Goal: Task Accomplishment & Management: Use online tool/utility

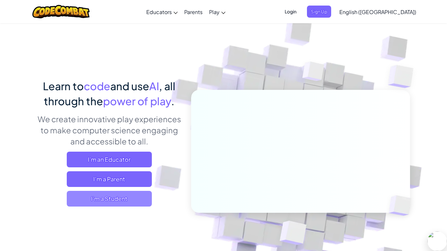
click at [131, 204] on span "I'm a Student" at bounding box center [109, 199] width 85 height 16
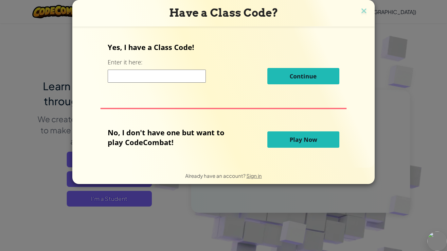
click at [178, 73] on input at bounding box center [157, 76] width 98 height 13
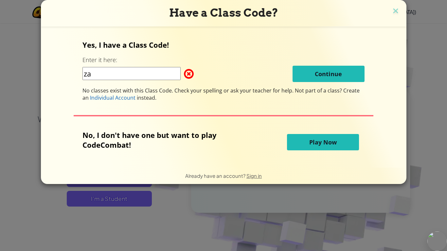
type input "z"
type input "ZapThingGood"
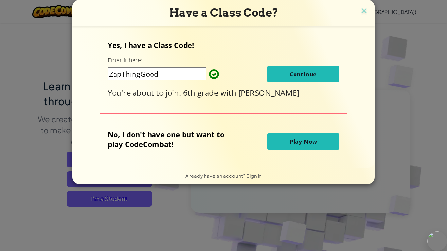
click at [284, 72] on button "Continue" at bounding box center [303, 74] width 72 height 16
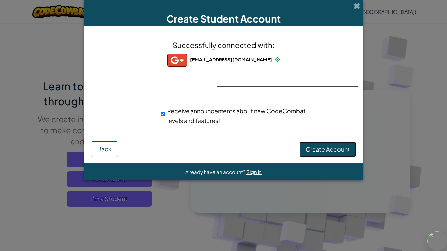
click at [323, 147] on span "Create Account" at bounding box center [328, 150] width 44 height 8
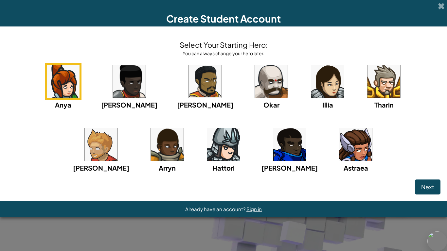
click at [117, 128] on img at bounding box center [101, 144] width 33 height 33
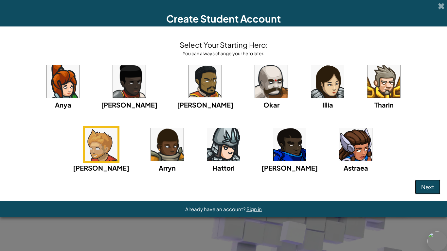
click at [430, 188] on span "Next" at bounding box center [427, 187] width 13 height 8
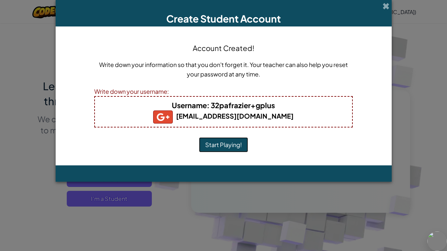
click at [229, 142] on button "Start Playing!" at bounding box center [223, 144] width 49 height 15
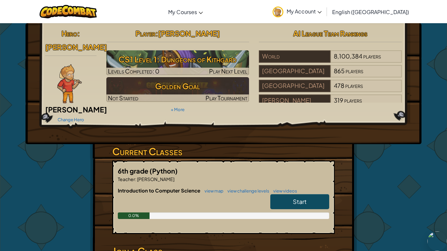
click at [308, 194] on link "Start" at bounding box center [299, 201] width 59 height 15
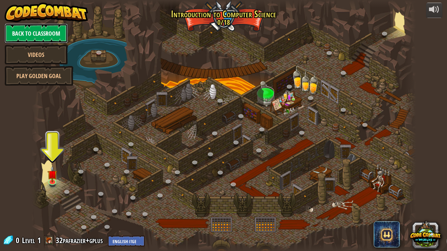
click at [61, 40] on link "Back to Classroom" at bounding box center [36, 34] width 63 height 20
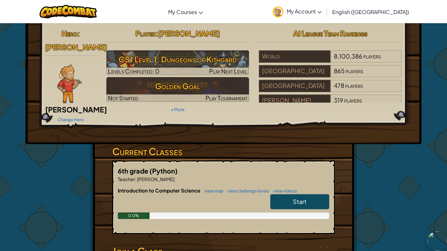
click at [305, 198] on span "Start" at bounding box center [300, 202] width 14 height 8
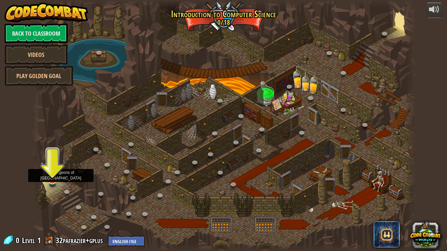
click at [55, 176] on img at bounding box center [52, 170] width 10 height 22
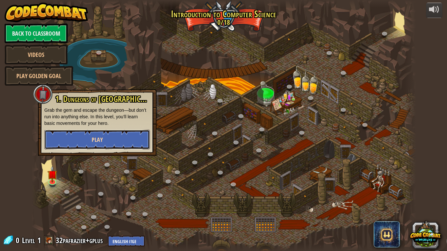
click at [114, 143] on button "Play" at bounding box center [96, 140] width 105 height 20
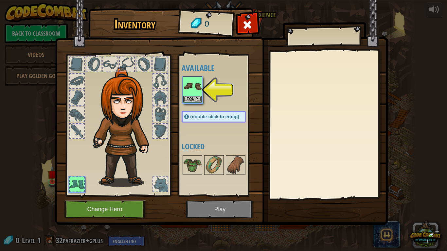
click at [194, 104] on div "Available Equip (double-click to equip) Locked" at bounding box center [220, 125] width 77 height 136
click at [196, 101] on button "Equip" at bounding box center [192, 99] width 18 height 7
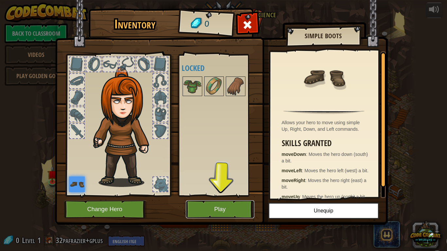
click at [242, 216] on button "Play" at bounding box center [220, 210] width 68 height 18
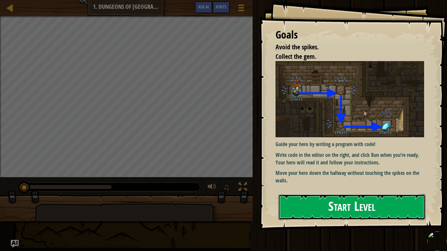
click at [364, 217] on button "Start Level" at bounding box center [351, 207] width 147 height 26
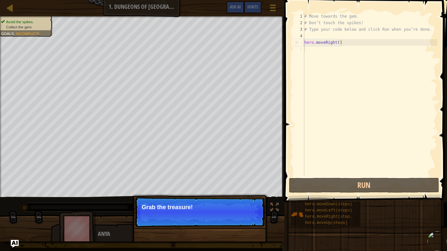
click at [191, 198] on p "Skip (esc) Continue Grab the treasure!" at bounding box center [200, 212] width 130 height 30
click at [254, 214] on button "Continue" at bounding box center [245, 216] width 27 height 9
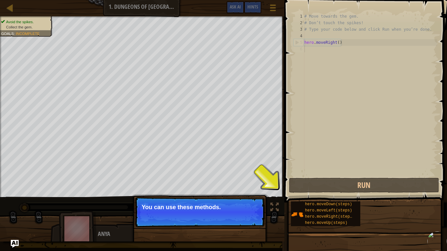
click at [172, 217] on p "Skip (esc) Continue You can use these methods." at bounding box center [200, 212] width 130 height 30
click at [249, 219] on button "Continue" at bounding box center [245, 216] width 27 height 9
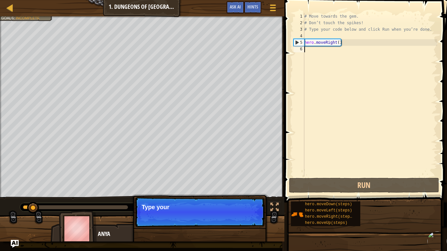
click at [249, 219] on p "Skip (esc) Continue Type your" at bounding box center [200, 212] width 130 height 30
click at [249, 219] on p "Skip (esc) Continue Type your code" at bounding box center [200, 212] width 130 height 30
click at [249, 219] on p "Skip (esc) Continue Type your code on the" at bounding box center [200, 212] width 130 height 30
click at [249, 219] on button "Continue" at bounding box center [245, 216] width 27 height 9
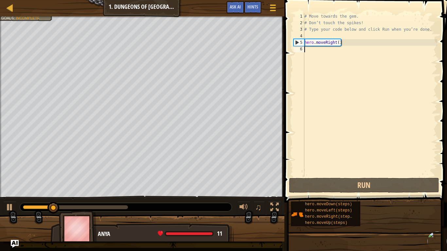
click at [249, 219] on div at bounding box center [142, 231] width 284 height 33
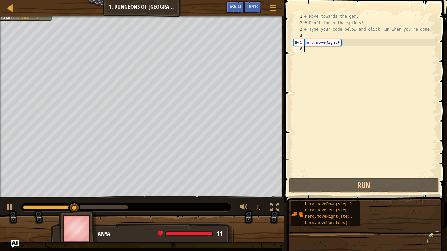
click at [249, 219] on div at bounding box center [142, 231] width 284 height 33
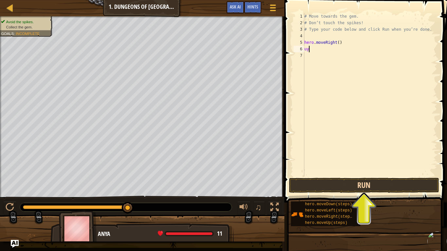
scroll to position [3, 0]
type textarea "u"
type textarea "m"
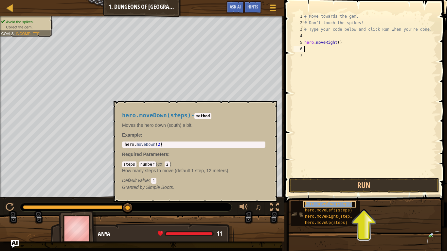
click at [341, 203] on span "hero.moveDown(steps)" at bounding box center [328, 204] width 47 height 5
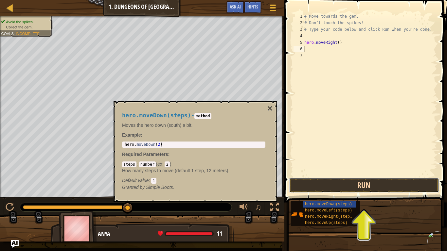
click at [360, 190] on button "Run" at bounding box center [364, 185] width 150 height 15
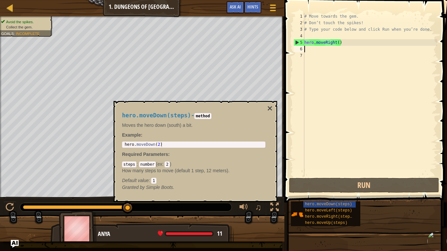
type textarea "hero.moveDown(2)"
drag, startPoint x: 124, startPoint y: 145, endPoint x: 175, endPoint y: 144, distance: 51.4
click at [175, 144] on div "hero . moveDown ( 2 )" at bounding box center [193, 149] width 141 height 15
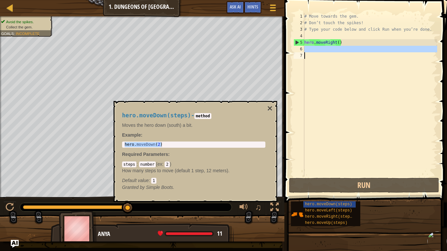
drag, startPoint x: 311, startPoint y: 52, endPoint x: 334, endPoint y: 84, distance: 39.9
click at [334, 84] on div "# Move towards the gem. # Don’t touch the spikes! # Type your code below and cl…" at bounding box center [370, 101] width 134 height 177
click at [154, 147] on div "hero . moveDown ( 2 )" at bounding box center [193, 144] width 141 height 5
drag, startPoint x: 154, startPoint y: 147, endPoint x: 123, endPoint y: 141, distance: 32.2
click at [123, 142] on div "hero.moveDown(2) 1 hero . moveDown ( 2 ) הההההההההההההההההההההההההההההההההההההה…" at bounding box center [193, 145] width 143 height 6
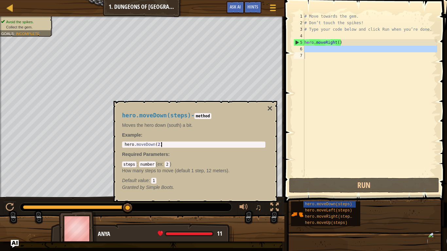
click at [165, 145] on div "hero . moveDown ( 2 )" at bounding box center [193, 149] width 141 height 15
click at [108, 0] on body "Map Introduction to Computer Science 1. Dungeons of Kithgard Game Menu Done Hin…" at bounding box center [223, 0] width 447 height 0
click at [137, 147] on div "hero . moveDown ( 2 )" at bounding box center [193, 144] width 141 height 5
drag, startPoint x: 137, startPoint y: 147, endPoint x: 148, endPoint y: 145, distance: 11.3
click at [148, 145] on div "hero . moveDown ( 2 )" at bounding box center [193, 149] width 141 height 15
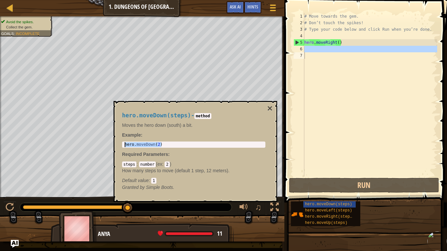
click at [105, 0] on body "Map Introduction to Computer Science 1. Dungeons of Kithgard Game Menu Done Hin…" at bounding box center [223, 0] width 447 height 0
type textarea "hero.moveDown(2)"
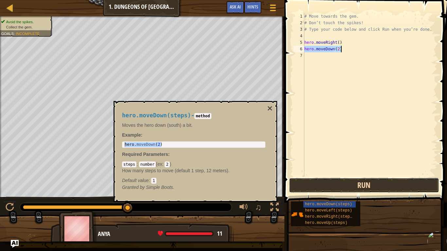
click at [354, 190] on button "Run" at bounding box center [364, 185] width 150 height 15
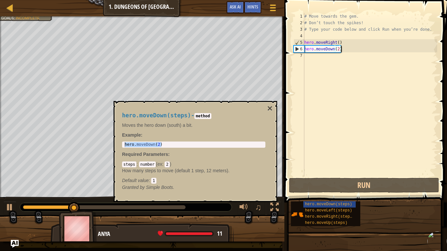
click at [273, 107] on div "hero.moveDown(steps) - method Moves the hero down (south) a bit. Example : hero…" at bounding box center [196, 151] width 164 height 101
click at [270, 107] on button "×" at bounding box center [269, 108] width 5 height 9
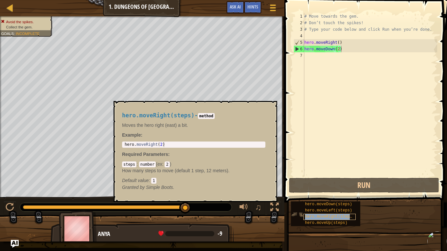
click at [326, 216] on span "hero.moveRight(steps)" at bounding box center [329, 217] width 49 height 5
type textarea "hero.moveRight(2)"
drag, startPoint x: 126, startPoint y: 144, endPoint x: 178, endPoint y: 147, distance: 52.8
click at [178, 147] on div "hero.moveRight(2) 1 hero . moveRight ( 2 ) הההההההההההההההההההההההההההההההההההה…" at bounding box center [193, 145] width 143 height 6
type textarea "hero.moveRight(2)"
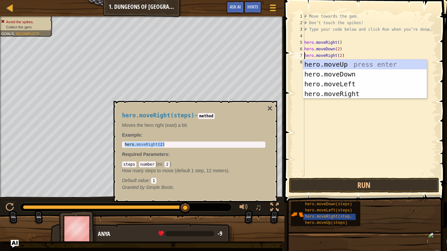
click at [362, 136] on div "# Move towards the gem. # Don’t touch the spikes! # Type your code below and cl…" at bounding box center [370, 101] width 134 height 177
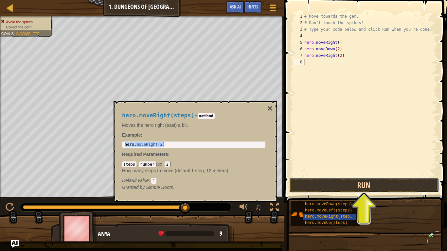
click at [368, 184] on button "Run" at bounding box center [364, 185] width 150 height 15
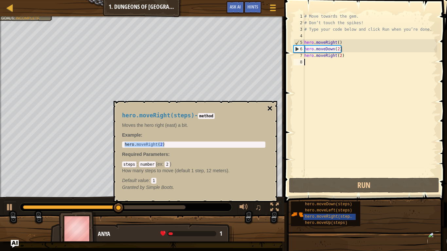
click at [269, 111] on button "×" at bounding box center [269, 108] width 5 height 9
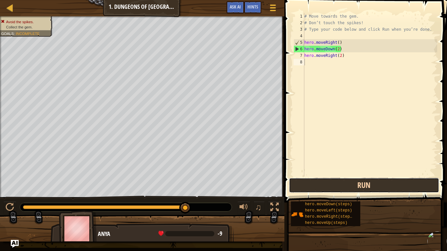
click at [297, 183] on button "Run" at bounding box center [364, 185] width 150 height 15
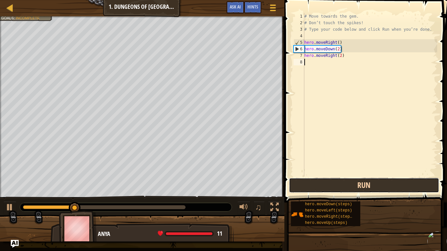
click at [352, 179] on button "Run" at bounding box center [364, 185] width 150 height 15
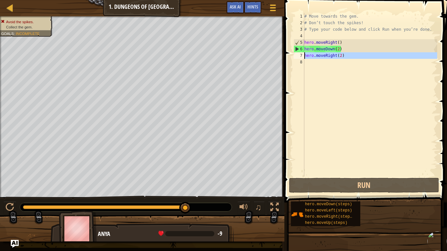
click at [300, 55] on div "7" at bounding box center [299, 55] width 11 height 7
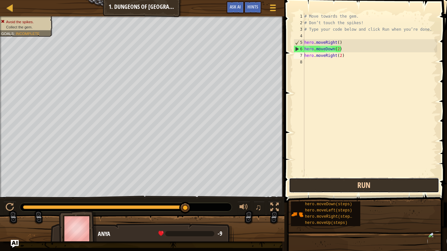
click at [315, 181] on button "Run" at bounding box center [364, 185] width 150 height 15
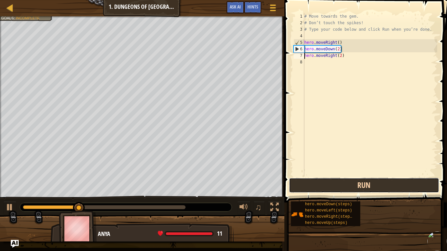
click at [324, 187] on button "Run" at bounding box center [364, 185] width 150 height 15
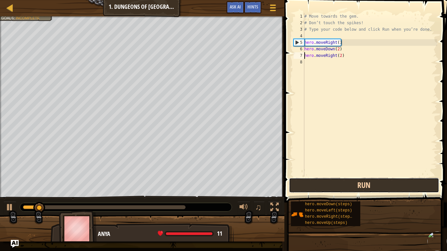
click at [324, 187] on button "Run" at bounding box center [364, 185] width 150 height 15
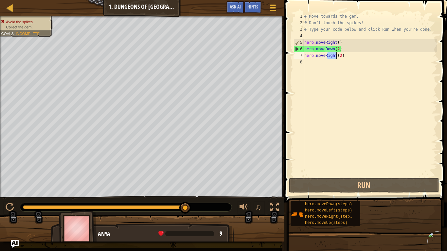
drag, startPoint x: 327, startPoint y: 57, endPoint x: 338, endPoint y: 56, distance: 11.1
click at [338, 56] on div "# Move towards the gem. # Don’t touch the spikes! # Type your code below and cl…" at bounding box center [370, 101] width 134 height 177
click at [346, 57] on div "# Move towards the gem. # Don’t touch the spikes! # Type your code below and cl…" at bounding box center [370, 101] width 134 height 177
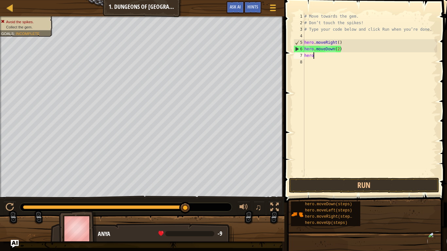
type textarea "h"
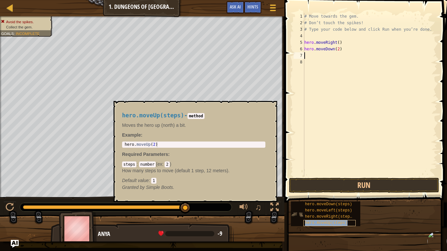
click at [340, 223] on span "hero.moveUp(steps)" at bounding box center [326, 223] width 43 height 5
drag, startPoint x: 126, startPoint y: 142, endPoint x: 160, endPoint y: 140, distance: 34.7
click at [160, 140] on div "hero.moveUp(steps) - method Moves the hero up (north) a bit. Example : 1 hero .…" at bounding box center [193, 151] width 152 height 91
drag, startPoint x: 160, startPoint y: 140, endPoint x: 154, endPoint y: 146, distance: 8.4
click at [154, 146] on div "hero.moveUp(steps) - method Moves the hero up (north) a bit. Example : 1 hero .…" at bounding box center [193, 151] width 152 height 91
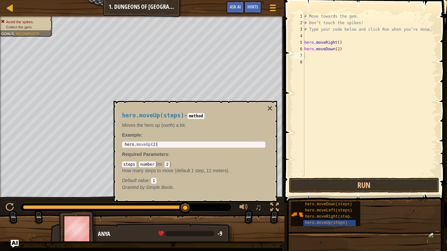
type textarea "hero.moveUp(2)"
drag, startPoint x: 156, startPoint y: 146, endPoint x: 118, endPoint y: 147, distance: 37.6
click at [118, 147] on div "hero.moveUp(steps) - method Moves the hero up (north) a bit. Example : hero.mov…" at bounding box center [193, 151] width 152 height 91
click at [272, 110] on button "×" at bounding box center [269, 108] width 5 height 9
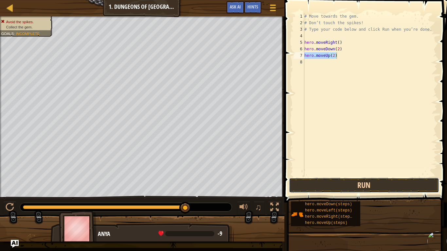
click at [385, 184] on button "Run" at bounding box center [364, 185] width 150 height 15
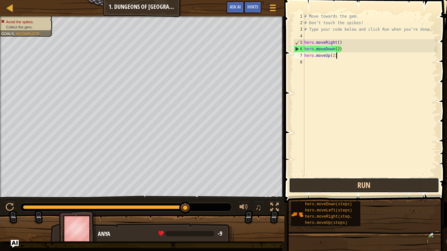
click at [385, 184] on button "Run" at bounding box center [364, 185] width 150 height 15
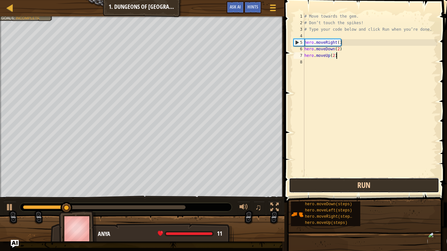
click at [385, 184] on button "Run" at bounding box center [364, 185] width 150 height 15
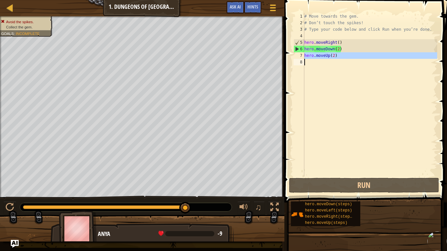
drag, startPoint x: 298, startPoint y: 57, endPoint x: 349, endPoint y: 59, distance: 51.1
click at [349, 59] on div "hero.moveUp(2) 1 2 3 4 5 6 7 8 # Move towards the gem. # Don’t touch the spikes…" at bounding box center [364, 95] width 145 height 164
type textarea "hero.moveUp(2)"
click at [349, 59] on div "# Move towards the gem. # Don’t touch the spikes! # Type your code below and cl…" at bounding box center [370, 95] width 134 height 164
click at [347, 59] on div "# Move towards the gem. # Don’t touch the spikes! # Type your code below and cl…" at bounding box center [370, 101] width 134 height 177
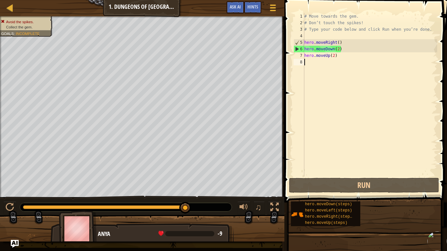
click at [338, 49] on div "# Move towards the gem. # Don’t touch the spikes! # Type your code below and cl…" at bounding box center [370, 101] width 134 height 177
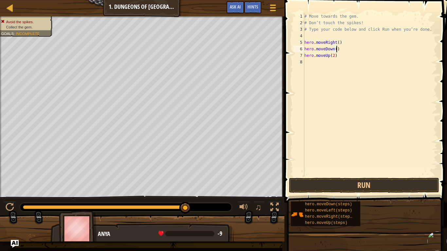
scroll to position [3, 5]
click at [337, 58] on div "# Move towards the gem. # Don’t touch the spikes! # Type your code below and cl…" at bounding box center [370, 101] width 134 height 177
type textarea "h"
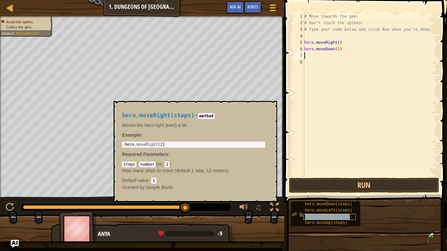
click at [343, 218] on span "hero.moveRight(steps)" at bounding box center [329, 217] width 49 height 5
type textarea "hero.moveRight(2)"
drag, startPoint x: 162, startPoint y: 146, endPoint x: 122, endPoint y: 143, distance: 40.1
click at [122, 143] on div "hero.moveRight(2) 1 hero . moveRight ( 2 ) הההההההההההההההההההההההההההההההההההה…" at bounding box center [193, 145] width 143 height 6
type textarea "hero.moveRight(2"
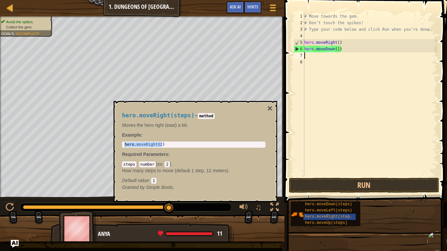
type textarea "1"
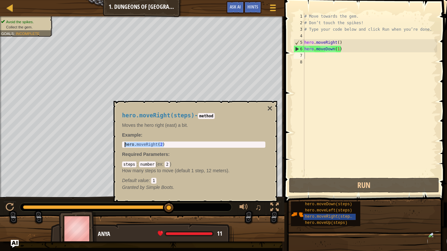
drag, startPoint x: 164, startPoint y: 143, endPoint x: 142, endPoint y: 143, distance: 22.3
click at [142, 143] on div "hero . moveRight ( 2 )" at bounding box center [193, 149] width 141 height 15
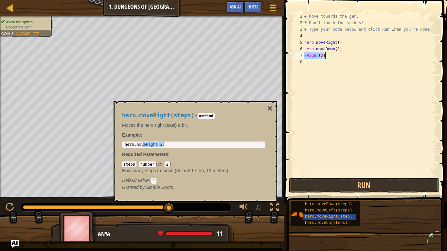
click at [335, 57] on div "# Move towards the gem. # Don’t touch the spikes! # Type your code below and cl…" at bounding box center [370, 95] width 134 height 164
type textarea "e"
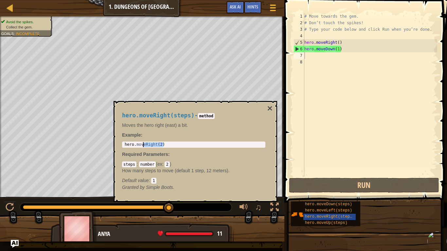
click at [169, 144] on div "hero . moveRight ( 2 )" at bounding box center [193, 144] width 141 height 5
drag, startPoint x: 169, startPoint y: 144, endPoint x: 114, endPoint y: 143, distance: 55.0
click at [114, 143] on div "hero.moveRight(steps) - method Moves the hero right (east) a bit. Example : her…" at bounding box center [196, 151] width 164 height 101
drag, startPoint x: 148, startPoint y: 142, endPoint x: 297, endPoint y: 70, distance: 166.3
click at [297, 0] on body "Map Introduction to Computer Science 1. Dungeons of Kithgard Game Menu Done Hin…" at bounding box center [223, 0] width 447 height 0
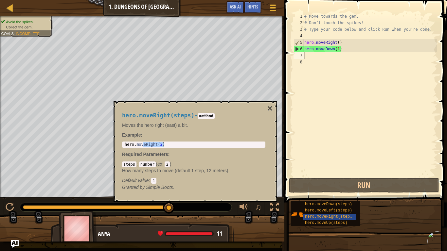
drag, startPoint x: 143, startPoint y: 145, endPoint x: 166, endPoint y: 143, distance: 22.7
click at [166, 143] on div "hero . moveRight ( 2 )" at bounding box center [193, 149] width 141 height 15
click at [160, 146] on div "hero . moveRight ( 2 )" at bounding box center [193, 144] width 141 height 5
drag, startPoint x: 160, startPoint y: 146, endPoint x: 117, endPoint y: 142, distance: 43.6
click at [117, 142] on div "hero.moveRight(steps) - method Moves the hero right (east) a bit. Example : her…" at bounding box center [196, 151] width 164 height 101
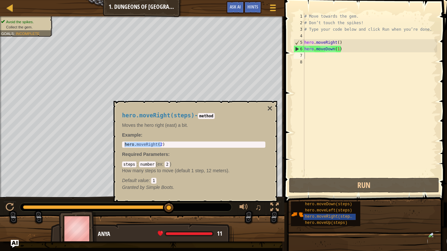
drag, startPoint x: 150, startPoint y: 142, endPoint x: 141, endPoint y: 143, distance: 8.9
click at [141, 143] on div "hero.moveRight(2) 1 hero . moveRight ( 2 ) הההההההההההההההההההההההההההההההההההה…" at bounding box center [193, 145] width 143 height 6
type textarea "hero.moveRight(2"
click at [164, 145] on div "hero . moveRight ( 2 )" at bounding box center [193, 149] width 141 height 15
click at [111, 0] on body "Map Introduction to Computer Science 1. Dungeons of Kithgard Game Menu Done Hin…" at bounding box center [223, 0] width 447 height 0
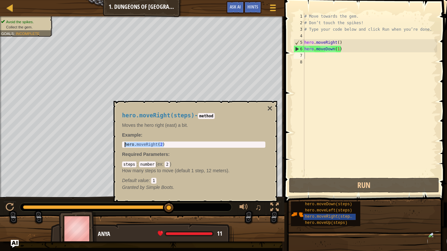
type textarea "hero.moveRight(2)"
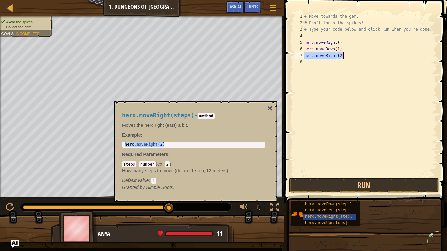
click at [344, 80] on div "# Move towards the gem. # Don’t touch the spikes! # Type your code below and cl…" at bounding box center [370, 101] width 134 height 177
click at [354, 56] on div "# Move towards the gem. # Don’t touch the spikes! # Type your code below and cl…" at bounding box center [370, 101] width 134 height 177
type textarea "hero.moveRight(1)"
click at [397, 186] on button "Run" at bounding box center [364, 185] width 150 height 15
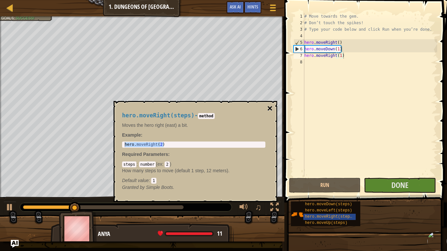
click at [269, 109] on button "×" at bounding box center [269, 108] width 5 height 9
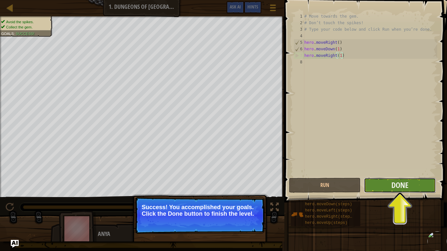
click at [388, 186] on button "Done" at bounding box center [400, 185] width 72 height 15
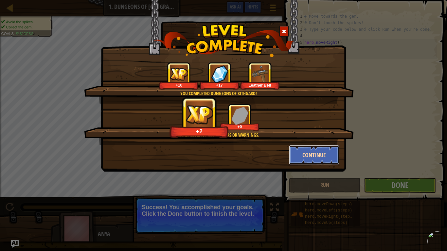
click at [334, 153] on button "Continue" at bounding box center [314, 155] width 51 height 20
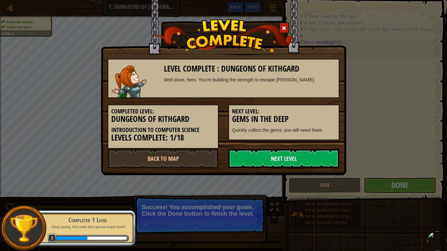
click at [307, 164] on link "Next Level" at bounding box center [283, 159] width 111 height 20
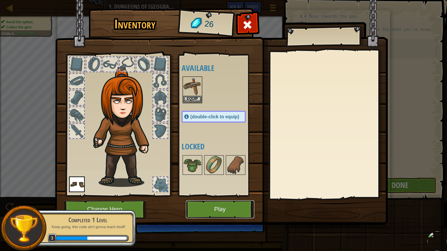
click at [213, 210] on button "Play" at bounding box center [220, 210] width 68 height 18
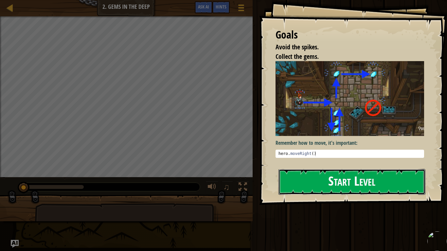
click at [339, 179] on button "Start Level" at bounding box center [351, 182] width 147 height 26
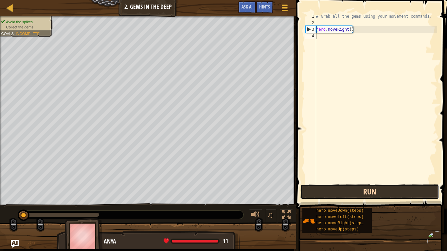
click at [349, 195] on button "Run" at bounding box center [369, 192] width 139 height 15
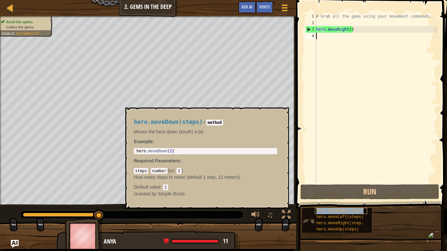
click at [355, 210] on span "hero.moveDown(steps)" at bounding box center [339, 211] width 47 height 5
type textarea "hero.moveDown(2)"
drag, startPoint x: 174, startPoint y: 151, endPoint x: 128, endPoint y: 150, distance: 46.2
click at [128, 150] on div "hero.moveDown(steps) - method Moves the hero down (south) a bit. Example : hero…" at bounding box center [207, 158] width 164 height 101
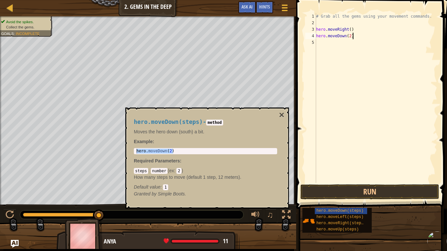
click at [354, 37] on div "# Grab all the gems using your movement commands. hero . moveRight ( ) hero . m…" at bounding box center [376, 104] width 122 height 183
type textarea "hero.moveDown(1)"
click at [393, 100] on div "# Grab all the gems using your movement commands. hero . moveRight ( ) hero . m…" at bounding box center [376, 104] width 122 height 183
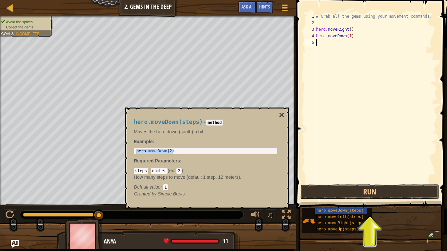
scroll to position [3, 0]
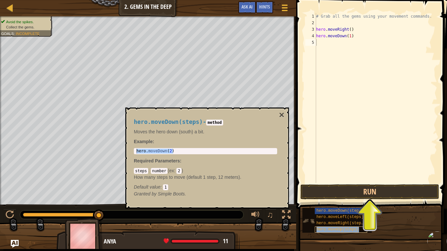
click at [351, 227] on span "hero.moveUp(steps)" at bounding box center [337, 229] width 43 height 5
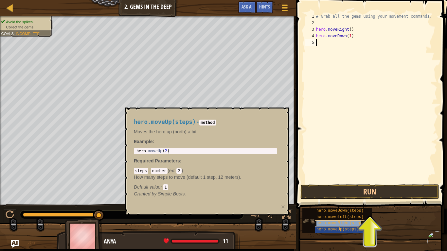
click at [353, 223] on span "hero.moveRight(steps)" at bounding box center [340, 223] width 49 height 5
click at [354, 227] on span "hero.moveUp(steps)" at bounding box center [337, 229] width 43 height 5
type textarea "hero.moveUp(2)"
click at [124, 0] on body "Map Introduction to Computer Science 2. Gems in the Deep Game Menu Done Hints A…" at bounding box center [223, 0] width 447 height 0
type textarea "hero.moveUp(2)"
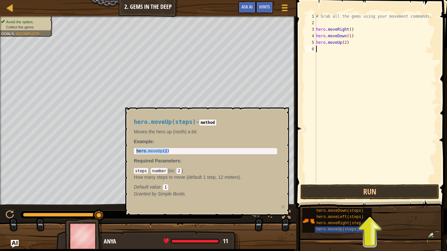
click at [360, 96] on div "# Grab all the gems using your movement commands. hero . moveRight ( ) hero . m…" at bounding box center [376, 104] width 122 height 183
click at [359, 46] on div "# Grab all the gems using your movement commands. hero . moveRight ( ) hero . m…" at bounding box center [376, 104] width 122 height 183
click at [351, 44] on div "# Grab all the gems using your movement commands. hero . moveRight ( ) hero . m…" at bounding box center [376, 104] width 122 height 183
type textarea "hero.moveUp(1)"
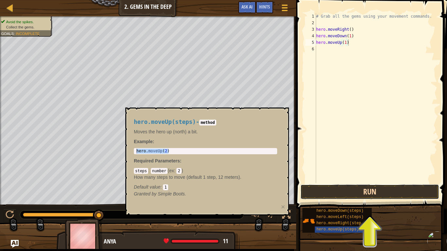
click at [399, 196] on button "Run" at bounding box center [369, 192] width 139 height 15
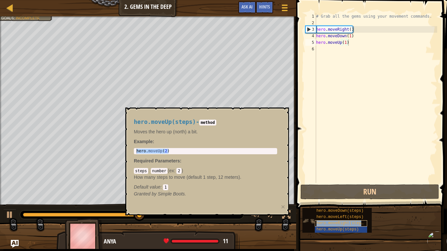
click at [339, 226] on span "hero.moveRight(steps)" at bounding box center [340, 223] width 49 height 5
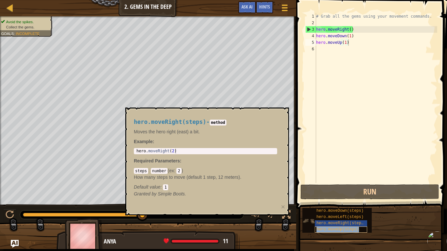
click at [341, 231] on span "hero.moveUp(steps)" at bounding box center [337, 229] width 43 height 5
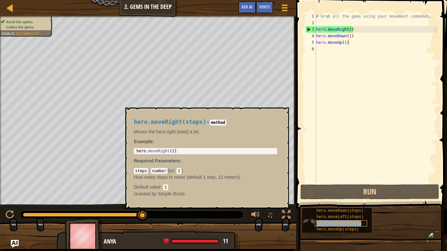
click at [346, 222] on span "hero.moveRight(steps)" at bounding box center [340, 223] width 49 height 5
type textarea "hero.moveRight(2)"
drag, startPoint x: 176, startPoint y: 152, endPoint x: 131, endPoint y: 150, distance: 45.2
click at [131, 150] on div "hero.moveRight(steps) - method Moves the hero right (east) a bit. Example : her…" at bounding box center [205, 158] width 152 height 91
type textarea "hero.moveRight(2)"
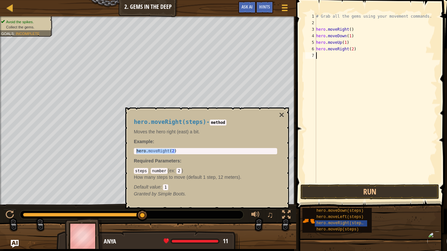
click at [369, 104] on div "# Grab all the gems using your movement commands. hero . moveRight ( ) hero . m…" at bounding box center [376, 104] width 122 height 183
click at [359, 48] on div "# Grab all the gems using your movement commands. hero . moveRight ( ) hero . m…" at bounding box center [376, 104] width 122 height 183
type textarea "hero.moveRight(1)"
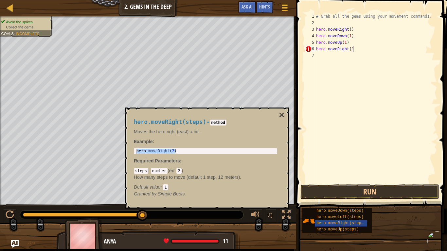
scroll to position [3, 5]
click at [361, 104] on div "# Grab all the gems using your movement commands. hero . moveRight ( ) hero . m…" at bounding box center [376, 104] width 122 height 183
click at [281, 115] on button "×" at bounding box center [281, 115] width 5 height 9
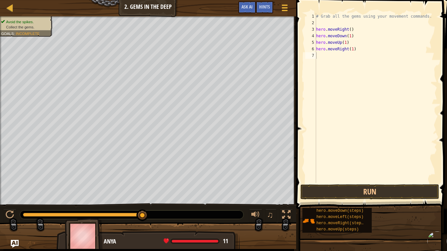
click at [337, 59] on div "# Grab all the gems using your movement commands. hero . moveRight ( ) hero . m…" at bounding box center [376, 104] width 122 height 183
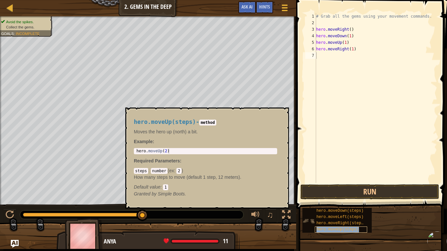
click at [348, 232] on span "hero.moveUp(steps)" at bounding box center [337, 229] width 43 height 5
type textarea "hero.moveUp(2)"
drag, startPoint x: 168, startPoint y: 151, endPoint x: 133, endPoint y: 153, distance: 35.0
click at [133, 153] on div "hero.moveUp(steps) - method Moves the hero up (north) a bit. Example : hero.mov…" at bounding box center [205, 158] width 152 height 91
click at [355, 58] on div "# Grab all the gems using your movement commands. hero . moveRight ( ) hero . m…" at bounding box center [376, 104] width 122 height 183
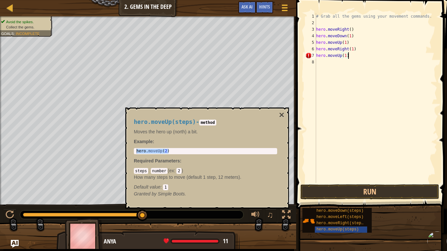
scroll to position [3, 4]
type textarea "hero.moveUp(1)"
click at [397, 197] on button "Run" at bounding box center [369, 192] width 139 height 15
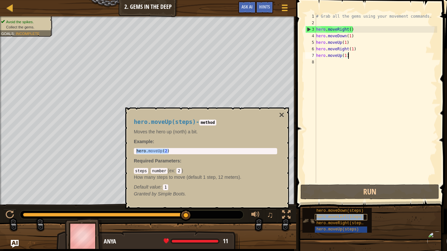
click at [344, 217] on span "hero.moveLeft(steps)" at bounding box center [339, 217] width 47 height 5
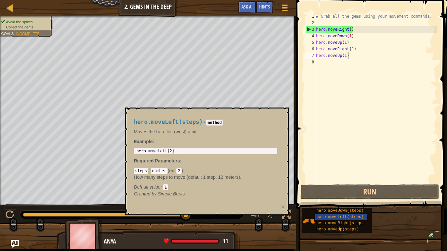
drag, startPoint x: 174, startPoint y: 148, endPoint x: 176, endPoint y: 153, distance: 5.0
click at [176, 153] on div "1 hero . moveLeft ( 2 ) ההההההההההההההההההההההההההההההההההההההההההההההההההההההה…" at bounding box center [205, 151] width 143 height 6
type textarea "hero.moveLeft(2)"
drag, startPoint x: 172, startPoint y: 152, endPoint x: 130, endPoint y: 151, distance: 41.9
click at [130, 151] on div "hero.moveLeft(steps) - method Moves the hero left (west) a bit. Example : hero.…" at bounding box center [205, 158] width 152 height 91
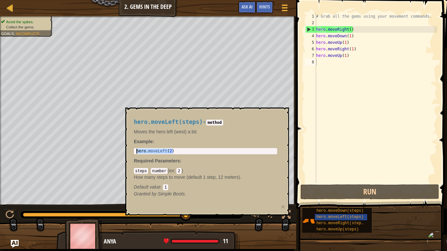
type textarea "hero.moveLeft(2)"
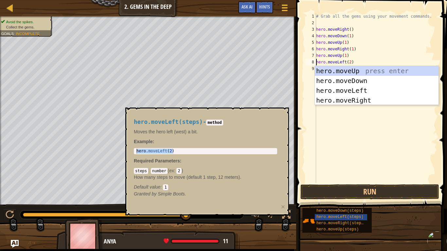
click at [356, 133] on div "# Grab all the gems using your movement commands. hero . moveRight ( ) hero . m…" at bounding box center [376, 104] width 122 height 183
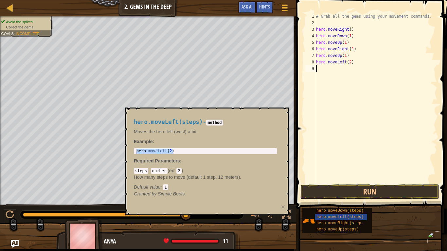
click at [356, 133] on div "# Grab all the gems using your movement commands. hero . moveRight ( ) hero . m…" at bounding box center [376, 104] width 122 height 183
click at [364, 63] on div "# Grab all the gems using your movement commands. hero . moveRight ( ) hero . m…" at bounding box center [376, 104] width 122 height 183
type textarea "hero.moveLeft(1)"
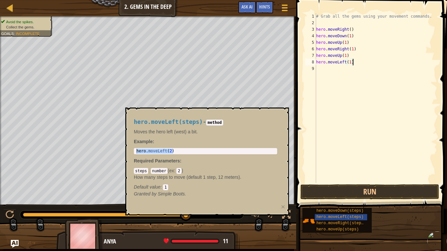
click at [383, 126] on div "# Grab all the gems using your movement commands. hero . moveRight ( ) hero . m…" at bounding box center [376, 104] width 122 height 183
click at [356, 212] on span "hero.moveDown(steps)" at bounding box center [339, 211] width 47 height 5
type textarea "hero.moveDown(2)"
drag, startPoint x: 173, startPoint y: 150, endPoint x: 133, endPoint y: 149, distance: 39.6
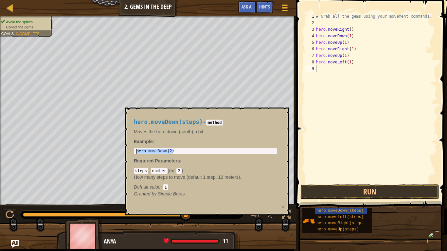
click at [133, 149] on div "hero.moveDown(steps) - method Moves the hero down (south) a bit. Example : hero…" at bounding box center [205, 158] width 152 height 91
type textarea "hero.moveDown(2)"
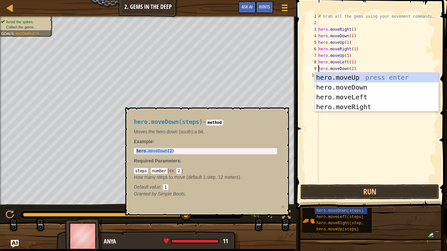
click at [352, 122] on div "# Grab all the gems using your movement commands. hero . moveRight ( ) hero . m…" at bounding box center [377, 104] width 120 height 183
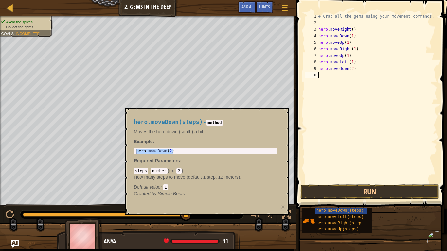
click at [360, 74] on div "# Grab all the gems using your movement commands. hero . moveRight ( ) hero . m…" at bounding box center [377, 104] width 120 height 183
click at [361, 70] on div "# Grab all the gems using your movement commands. hero . moveRight ( ) hero . m…" at bounding box center [377, 104] width 120 height 183
type textarea "hero.moveDown(1)"
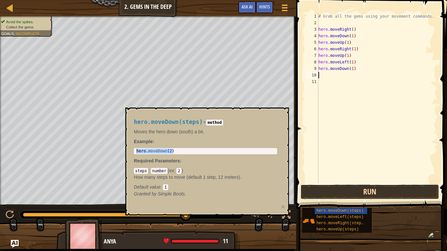
click at [398, 192] on button "Run" at bounding box center [369, 192] width 139 height 15
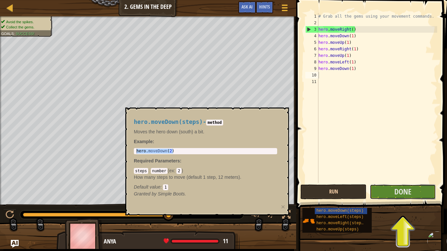
click at [398, 192] on span "Done" at bounding box center [402, 192] width 17 height 10
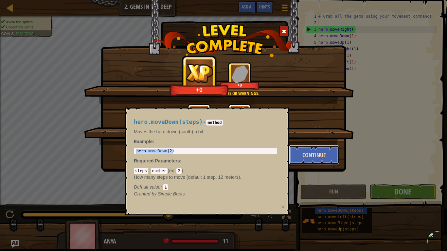
click at [314, 162] on button "Continue" at bounding box center [314, 155] width 51 height 20
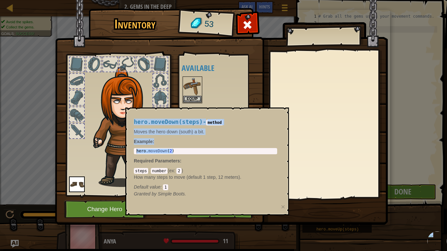
drag, startPoint x: 238, startPoint y: 140, endPoint x: 203, endPoint y: 105, distance: 49.5
click at [203, 1] on body "Map Introduction to Computer Science 2. Gems in the Deep Game Menu Done Hints A…" at bounding box center [223, 0] width 447 height 1
click at [243, 17] on div at bounding box center [247, 26] width 21 height 21
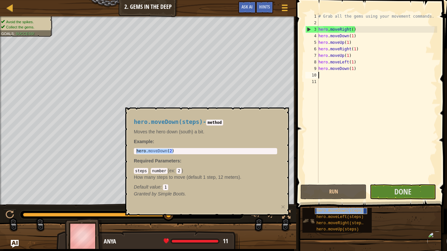
click at [358, 213] on span "hero.moveDown(steps)" at bounding box center [339, 211] width 47 height 5
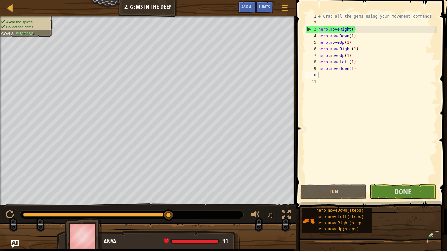
click at [409, 184] on span at bounding box center [372, 95] width 156 height 228
click at [409, 187] on span "Done" at bounding box center [402, 192] width 17 height 10
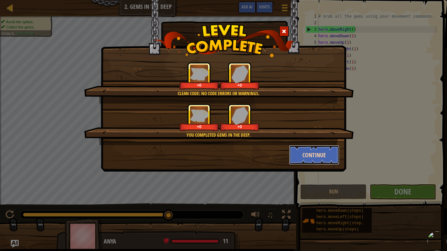
click at [314, 154] on button "Continue" at bounding box center [314, 155] width 51 height 20
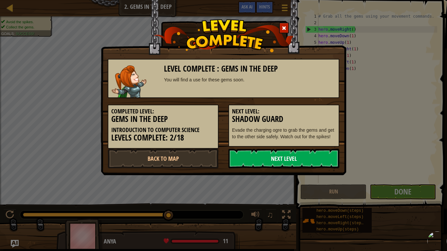
click at [302, 163] on link "Next Level" at bounding box center [283, 159] width 111 height 20
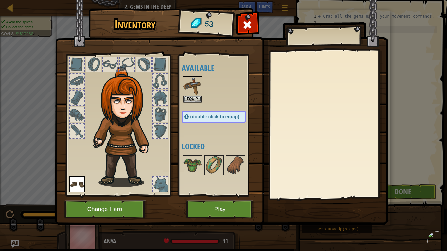
drag, startPoint x: 188, startPoint y: 169, endPoint x: 162, endPoint y: 149, distance: 33.4
click at [162, 149] on div "Inventory 53 Available Equip Equip (double-click to equip) Locked Equip Unequip…" at bounding box center [223, 118] width 333 height 216
click at [189, 164] on img at bounding box center [192, 165] width 18 height 18
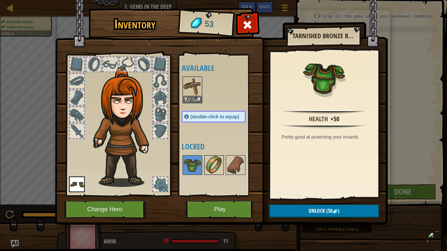
click at [214, 166] on img at bounding box center [214, 165] width 18 height 18
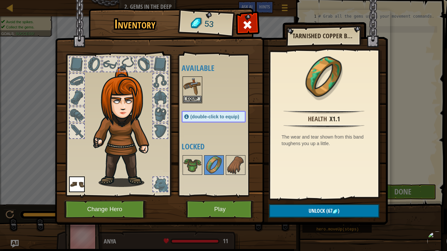
click at [244, 175] on div at bounding box center [220, 165] width 77 height 22
click at [235, 169] on img at bounding box center [235, 165] width 18 height 18
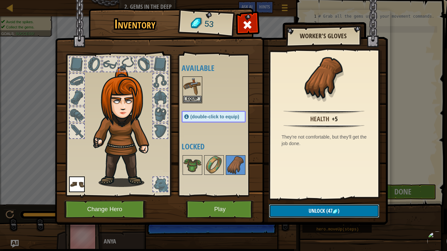
click at [283, 215] on button "Unlock (47 )" at bounding box center [324, 211] width 110 height 13
click at [294, 215] on button "Confirm" at bounding box center [324, 211] width 110 height 13
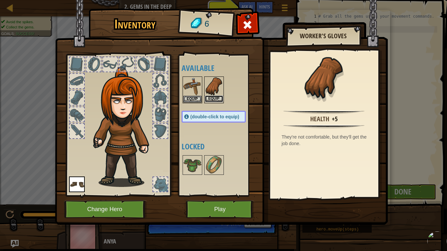
click at [215, 102] on button "Equip" at bounding box center [214, 99] width 18 height 7
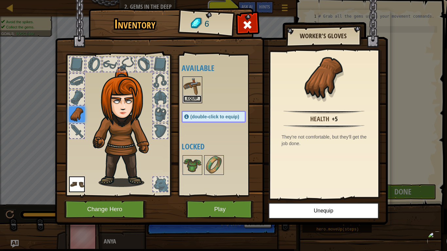
click at [192, 100] on button "Equip" at bounding box center [192, 99] width 18 height 7
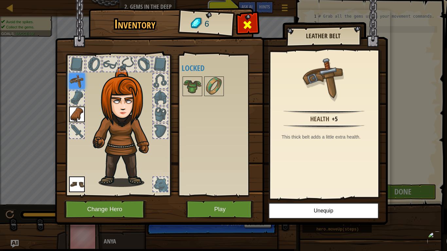
click at [248, 20] on span at bounding box center [247, 25] width 10 height 10
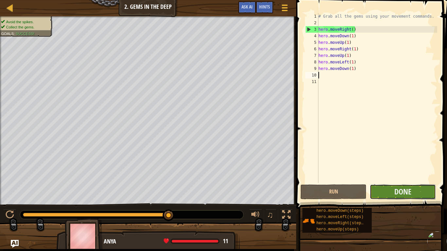
click at [393, 194] on button "Done" at bounding box center [403, 192] width 66 height 15
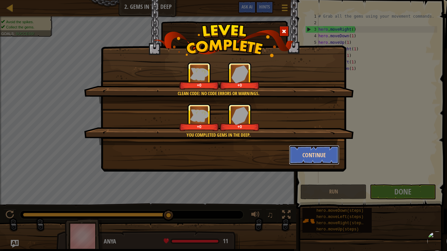
click at [306, 152] on button "Continue" at bounding box center [314, 155] width 51 height 20
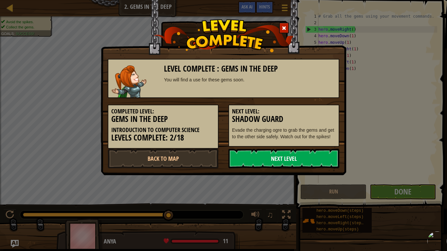
click at [303, 157] on link "Next Level" at bounding box center [283, 159] width 111 height 20
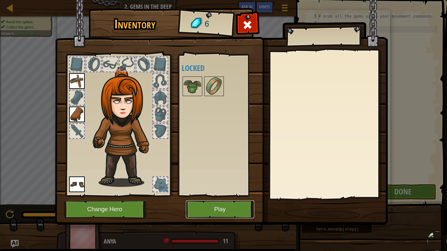
click at [231, 210] on button "Play" at bounding box center [220, 210] width 68 height 18
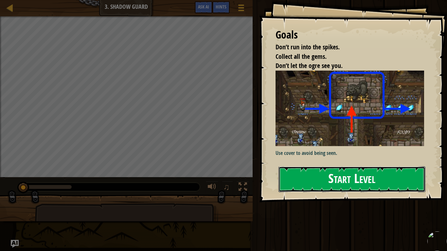
click at [358, 177] on button "Start Level" at bounding box center [351, 180] width 147 height 26
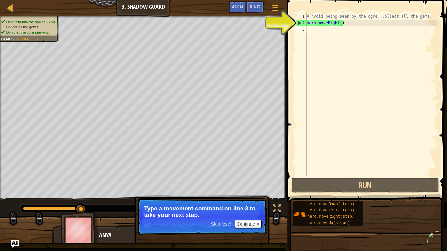
click at [332, 177] on span at bounding box center [368, 92] width 166 height 222
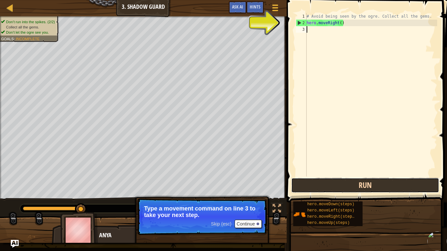
click at [335, 181] on button "Run" at bounding box center [365, 185] width 148 height 15
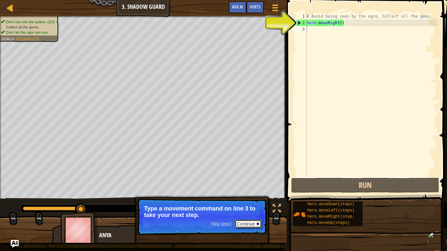
click at [247, 225] on button "Continue" at bounding box center [248, 224] width 27 height 9
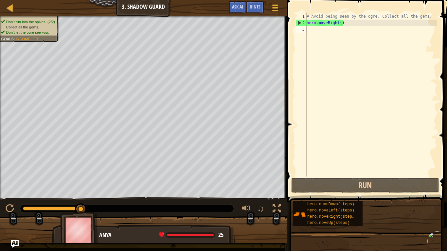
click at [355, 25] on div "# Avoid being seen by the ogre. Collect all the gems. hero . moveRight ( )" at bounding box center [371, 101] width 132 height 177
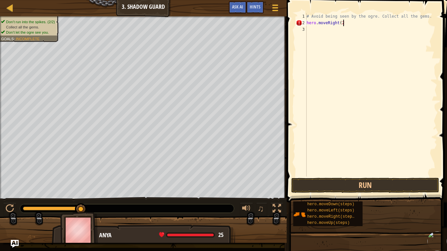
scroll to position [3, 5]
click at [387, 186] on button "Run" at bounding box center [365, 185] width 148 height 15
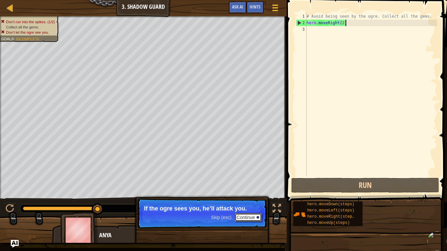
click at [250, 215] on button "Continue" at bounding box center [248, 217] width 27 height 9
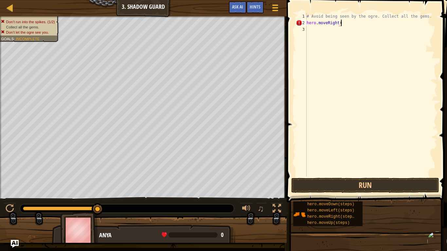
scroll to position [3, 5]
type textarea "hero.moveRight(1)"
click at [309, 30] on div "# Avoid being seen by the ogre. Collect all the gems. hero . moveRight ( 1 )" at bounding box center [371, 101] width 132 height 177
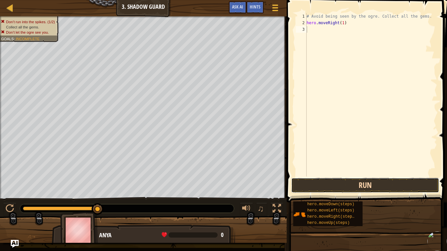
click at [371, 186] on button "Run" at bounding box center [365, 185] width 148 height 15
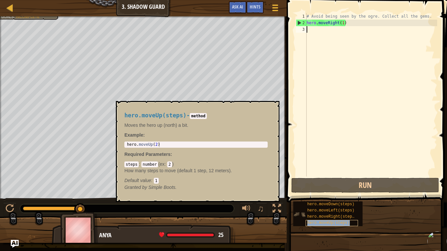
click at [340, 225] on span "hero.moveUp(steps)" at bounding box center [328, 223] width 43 height 5
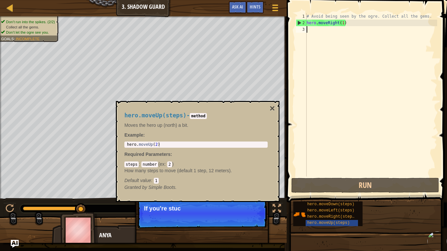
type textarea "hero.moveUp(2)"
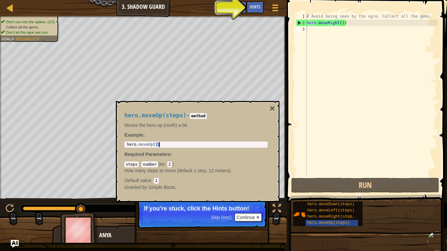
drag, startPoint x: 156, startPoint y: 146, endPoint x: 172, endPoint y: 146, distance: 16.0
click at [172, 146] on div "hero . moveUp ( 2 )" at bounding box center [196, 149] width 141 height 15
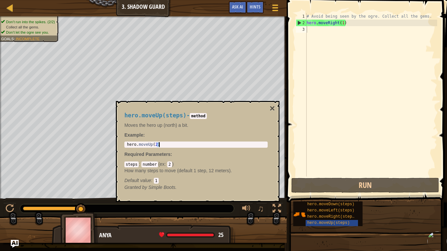
click at [183, 148] on div "hero.moveUp(2) 1 hero . moveUp ( 2 ) הההההההההההההההההההההההההההההההההההההההההה…" at bounding box center [195, 145] width 143 height 6
click at [177, 142] on div "hero . moveUp ( 2 )" at bounding box center [196, 149] width 141 height 15
click at [159, 144] on div "hero . moveUp ( 2 )" at bounding box center [196, 149] width 141 height 15
drag, startPoint x: 159, startPoint y: 144, endPoint x: 124, endPoint y: 143, distance: 35.4
click at [124, 143] on div "hero.moveUp(2) 1 hero . moveUp ( 2 ) הההההההההההההההההההההההההההההההההההההההההה…" at bounding box center [195, 145] width 143 height 6
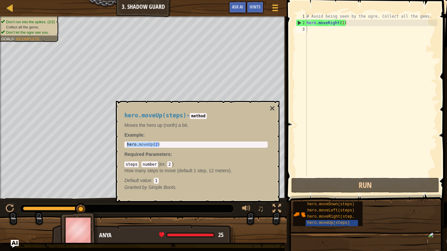
drag, startPoint x: 142, startPoint y: 141, endPoint x: 140, endPoint y: 144, distance: 3.7
click at [140, 144] on div "hero.moveUp(steps) - method Moves the hero up (north) a bit. Example : hero.mov…" at bounding box center [196, 151] width 152 height 91
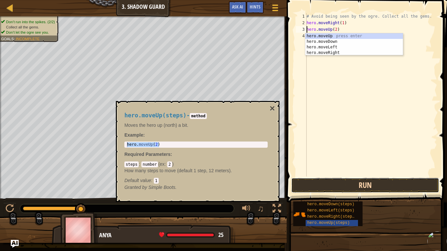
click at [354, 181] on button "Run" at bounding box center [365, 185] width 148 height 15
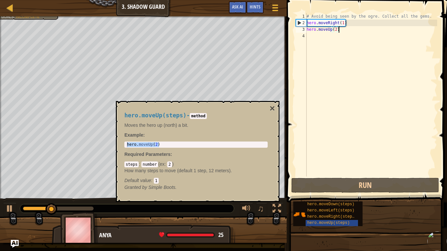
click at [349, 28] on div "# Avoid being seen by the ogre. Collect all the gems. hero . moveRight ( 1 ) he…" at bounding box center [371, 101] width 132 height 177
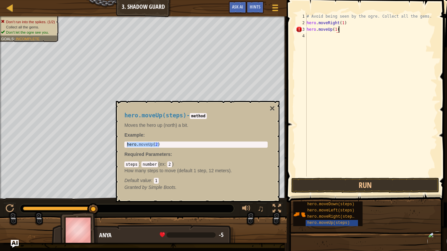
scroll to position [3, 4]
type textarea "hero.moveUp(1)"
click at [424, 186] on button "Run" at bounding box center [365, 185] width 148 height 15
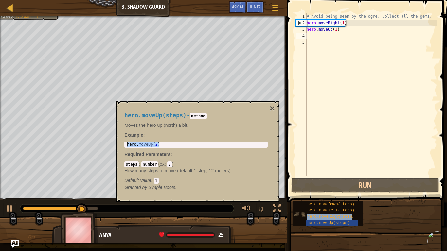
click at [346, 216] on span "hero.moveRight(steps)" at bounding box center [331, 217] width 49 height 5
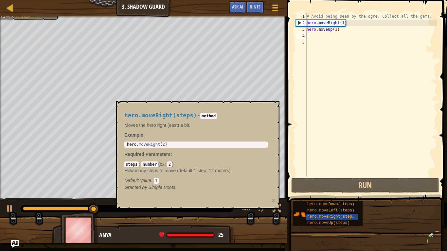
type textarea "hero.moveRight(2)"
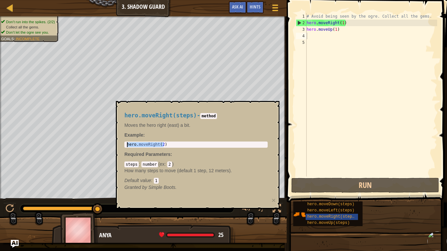
drag, startPoint x: 164, startPoint y: 145, endPoint x: 118, endPoint y: 147, distance: 46.5
click at [118, 147] on div "hero.moveRight(steps) - method Moves the hero right (east) a bit. Example : her…" at bounding box center [198, 155] width 164 height 108
type textarea "hero.moveRight(2"
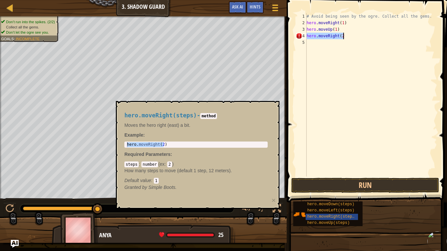
click at [356, 48] on div "# Avoid being seen by the ogre. Collect all the gems. hero . moveRight ( 1 ) he…" at bounding box center [371, 101] width 132 height 177
click at [355, 35] on div "# Avoid being seen by the ogre. Collect all the gems. hero . moveRight ( 1 ) he…" at bounding box center [371, 101] width 132 height 177
type textarea "hero.moveRight(1)"
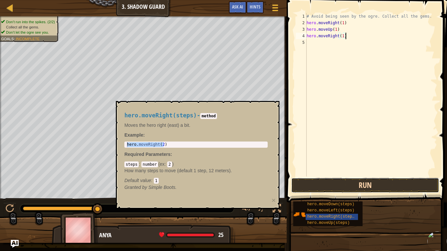
click at [365, 178] on button "Run" at bounding box center [365, 185] width 148 height 15
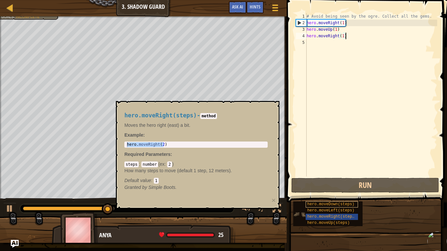
click at [344, 204] on span "hero.moveDown(steps)" at bounding box center [330, 204] width 47 height 5
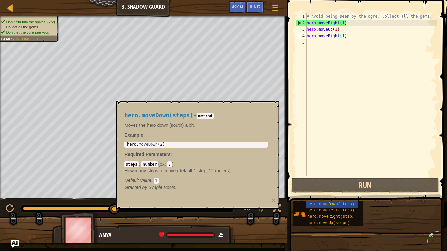
type textarea "hero.moveDown(2)"
drag, startPoint x: 163, startPoint y: 144, endPoint x: 127, endPoint y: 146, distance: 36.3
click at [127, 146] on div "hero . moveDown ( 2 )" at bounding box center [196, 149] width 141 height 15
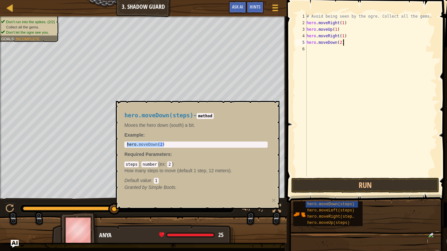
click at [348, 39] on div "# Avoid being seen by the ogre. Collect all the gems. hero . moveRight ( 1 ) he…" at bounding box center [371, 101] width 132 height 177
type textarea "hero.moveDown(1)"
click at [365, 186] on button "Run" at bounding box center [365, 185] width 148 height 15
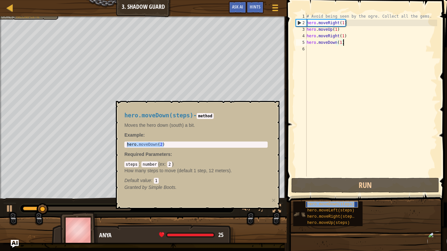
click at [333, 206] on span "hero.moveDown(steps)" at bounding box center [330, 204] width 47 height 5
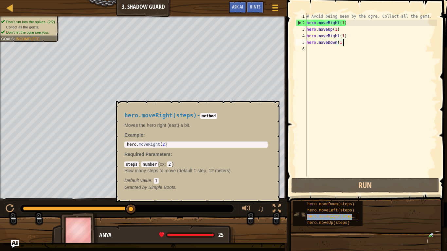
click at [343, 216] on span "hero.moveRight(steps)" at bounding box center [331, 217] width 49 height 5
type textarea "hero.moveRight(2)"
click at [114, 0] on body "Map Introduction to Computer Science 3. Shadow Guard Game Menu Done Hints Ask A…" at bounding box center [223, 0] width 447 height 0
type textarea "hero.moveRight(2)"
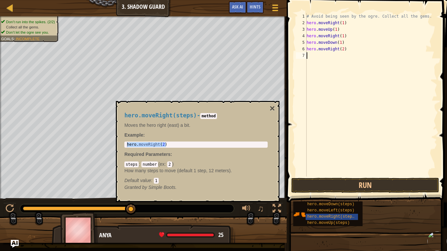
click at [375, 137] on div "# Avoid being seen by the ogre. Collect all the gems. hero . moveRight ( 1 ) he…" at bounding box center [371, 101] width 132 height 177
click at [354, 50] on div "# Avoid being seen by the ogre. Collect all the gems. hero . moveRight ( 1 ) he…" at bounding box center [371, 101] width 132 height 177
type textarea "hero.moveRight(1)"
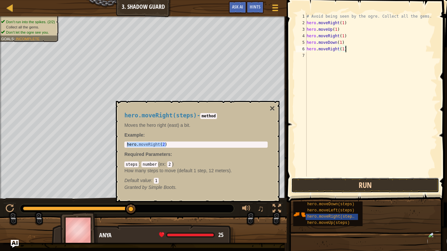
click at [394, 186] on button "Run" at bounding box center [365, 185] width 148 height 15
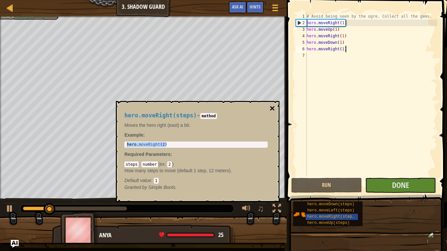
click at [272, 110] on button "×" at bounding box center [272, 108] width 5 height 9
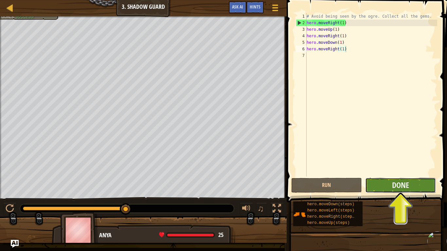
click at [391, 181] on button "Done" at bounding box center [400, 185] width 71 height 15
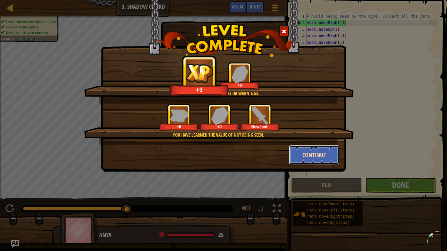
click at [329, 160] on button "Continue" at bounding box center [314, 155] width 51 height 20
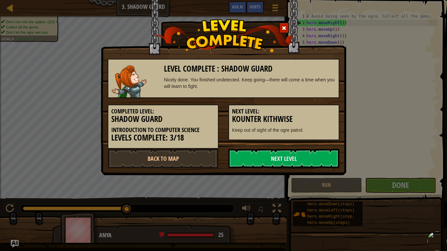
click at [329, 160] on link "Next Level" at bounding box center [283, 159] width 111 height 20
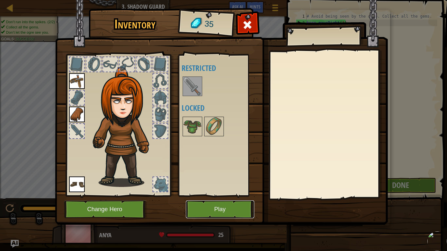
click at [241, 210] on button "Play" at bounding box center [220, 210] width 68 height 18
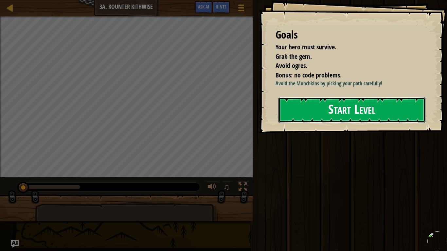
click at [371, 122] on button "Start Level" at bounding box center [351, 110] width 147 height 26
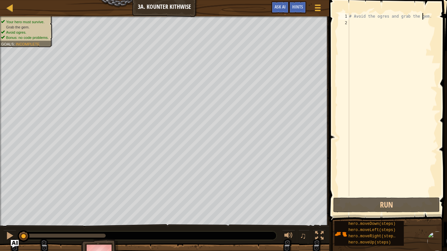
click at [422, 19] on div "# Avoid the ogres and grab the gem." at bounding box center [392, 111] width 89 height 196
type textarea "# Avoid the ogres and grab the gem."
click at [427, 19] on div "# Avoid the ogres and grab the gem." at bounding box center [392, 111] width 89 height 196
click at [435, 21] on div "# Avoid the ogres and grab the gem." at bounding box center [392, 111] width 89 height 196
click at [431, 19] on div "# Avoid the ogres and grab the gem." at bounding box center [392, 111] width 89 height 196
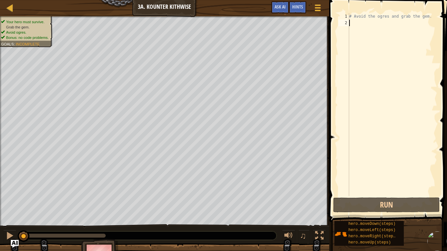
type textarea "# Avoid the ogres and grab the gem."
click at [361, 23] on div "# Avoid the ogres and grab the gem." at bounding box center [392, 111] width 89 height 196
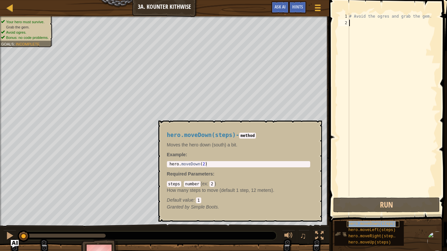
click at [377, 223] on span "hero.moveDown(steps)" at bounding box center [371, 224] width 47 height 5
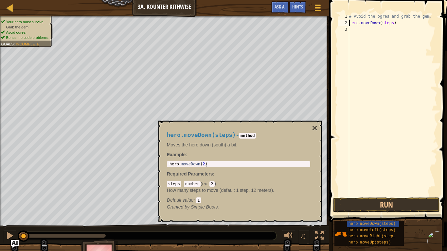
click at [399, 23] on div "# Avoid the ogres and grab the gem. hero . moveDown ( steps )" at bounding box center [392, 111] width 89 height 196
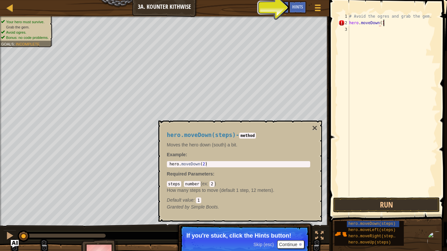
scroll to position [3, 5]
type textarea "hero.moveDown(1)"
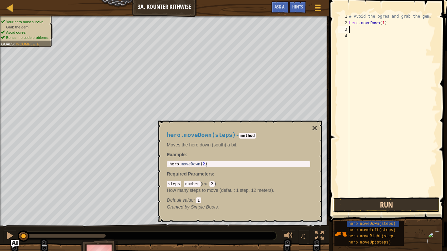
click at [427, 201] on button "Run" at bounding box center [386, 205] width 107 height 15
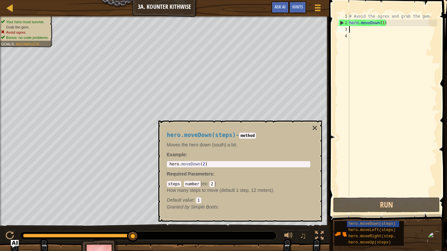
click at [403, 24] on div "# Avoid the ogres and grab the gem. hero . moveDown ( 1 )" at bounding box center [392, 111] width 89 height 196
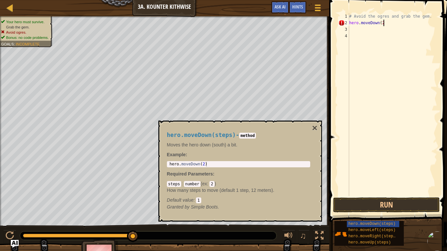
scroll to position [3, 5]
type textarea "hero.moveDown(2)"
click at [421, 199] on button "Run" at bounding box center [386, 205] width 107 height 15
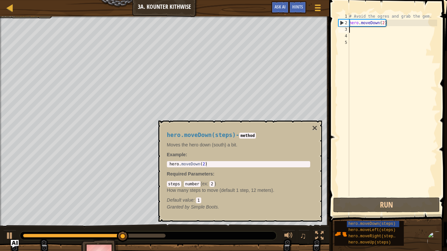
click at [311, 127] on div "hero.moveDown(steps) - method Moves the hero down (south) a bit. Example : 1 he…" at bounding box center [238, 171] width 152 height 91
click at [315, 128] on button "×" at bounding box center [314, 128] width 5 height 9
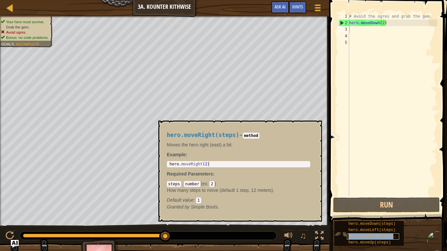
type textarea "hero.moveRight(steps)"
type textarea "hero.moveLeft(steps)"
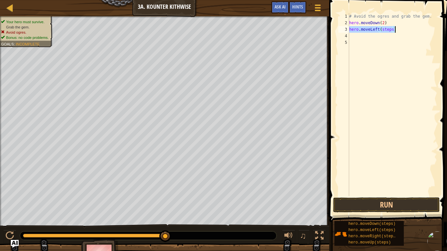
click at [401, 56] on div "# Avoid the ogres and grab the gem. hero . moveDown ( 2 ) hero . moveLeft ( ste…" at bounding box center [392, 111] width 89 height 196
click at [402, 30] on div "# Avoid the ogres and grab the gem. hero . moveDown ( 2 ) hero . moveLeft ( ste…" at bounding box center [392, 111] width 89 height 196
type textarea "hero.moveLeft(1)"
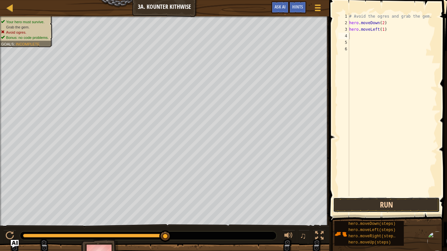
click at [390, 208] on button "Run" at bounding box center [386, 205] width 107 height 15
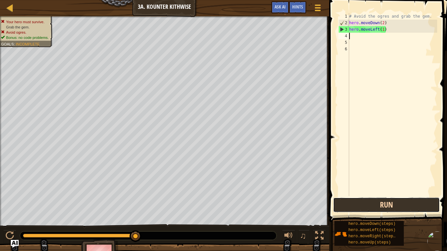
click at [393, 205] on button "Run" at bounding box center [386, 205] width 107 height 15
click at [393, 208] on button "Run" at bounding box center [386, 205] width 107 height 15
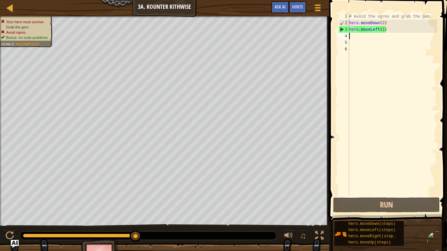
click at [384, 30] on div "# Avoid the ogres and grab the gem. hero . moveDown ( 2 ) hero . moveLeft ( 1 )" at bounding box center [392, 111] width 89 height 196
click at [379, 29] on div "# Avoid the ogres and grab the gem. hero . moveDown ( 2 ) hero . moveLeft ( 1 )" at bounding box center [392, 111] width 89 height 196
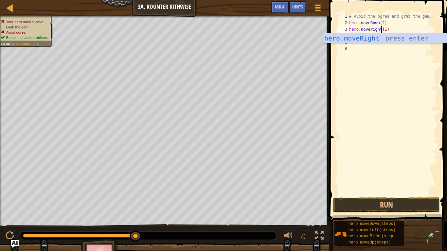
scroll to position [3, 5]
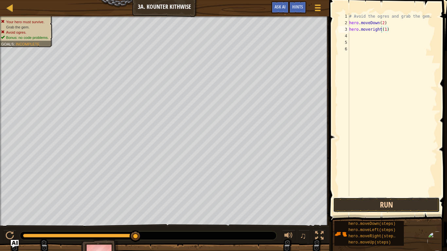
click at [391, 206] on button "Run" at bounding box center [386, 205] width 107 height 15
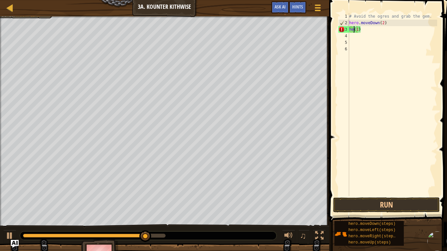
scroll to position [3, 1]
click at [372, 31] on div "# Avoid the ogres and grab the gem. hero . moveDown ( 2 ) ( 1 )" at bounding box center [392, 111] width 89 height 196
type textarea "("
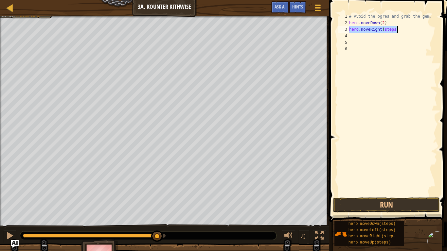
click at [406, 30] on div "# Avoid the ogres and grab the gem. hero . moveDown ( 2 ) hero . moveRight ( st…" at bounding box center [392, 104] width 89 height 183
type textarea "hero.moveRight(1)"
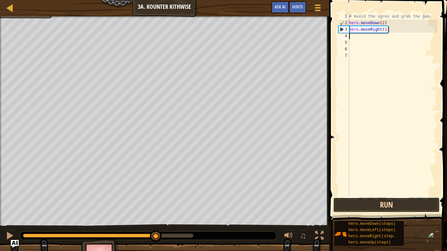
click at [416, 201] on button "Run" at bounding box center [386, 205] width 107 height 15
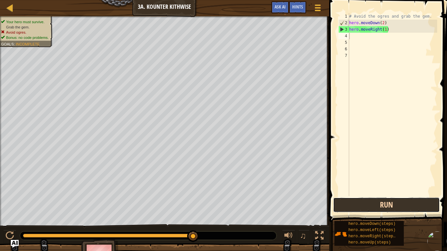
click at [369, 207] on button "Run" at bounding box center [386, 205] width 107 height 15
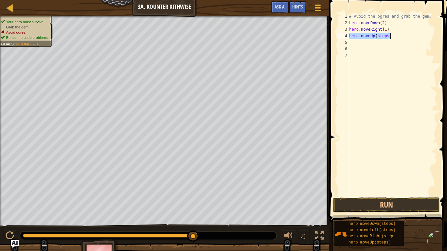
click at [405, 38] on div "# Avoid the ogres and grab the gem. hero . moveDown ( 2 ) hero . moveRight ( 1 …" at bounding box center [392, 104] width 89 height 183
type textarea "hero.moveUp(1)"
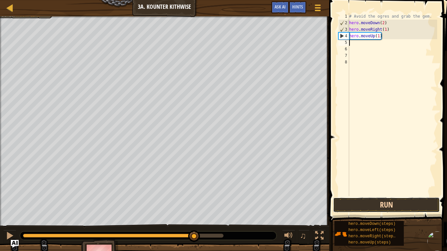
click at [412, 205] on button "Run" at bounding box center [386, 205] width 107 height 15
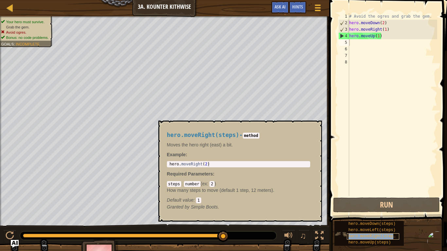
type textarea "hero.moveRight(steps)"
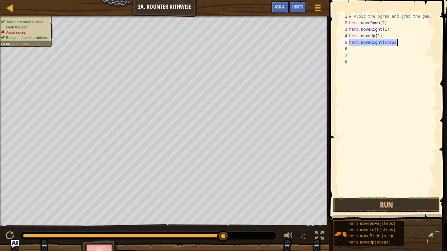
click at [406, 77] on div "# Avoid the ogres and grab the gem. hero . moveDown ( 2 ) hero . moveRight ( 1 …" at bounding box center [392, 111] width 89 height 196
click at [411, 44] on div "# Avoid the ogres and grab the gem. hero . moveDown ( 2 ) hero . moveRight ( 1 …" at bounding box center [392, 111] width 89 height 196
type textarea "hero.moveRight(1)"
click at [400, 207] on button "Run" at bounding box center [386, 205] width 107 height 15
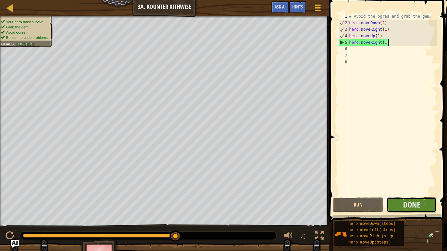
click at [401, 208] on button "Done" at bounding box center [411, 205] width 50 height 15
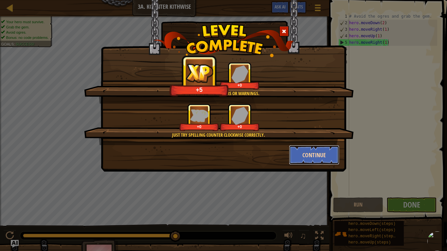
click at [326, 160] on button "Continue" at bounding box center [314, 155] width 51 height 20
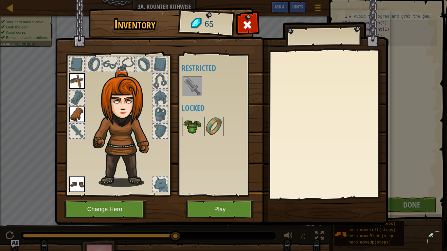
click at [196, 118] on img at bounding box center [192, 126] width 18 height 18
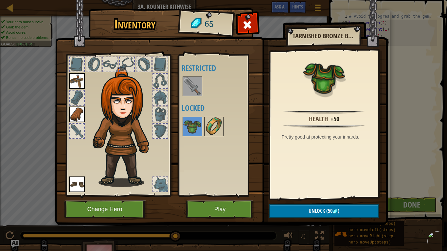
click at [213, 119] on img at bounding box center [214, 126] width 18 height 18
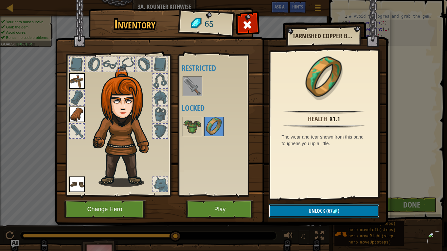
click at [326, 214] on span "(67" at bounding box center [329, 210] width 8 height 7
click at [196, 95] on img at bounding box center [192, 86] width 18 height 18
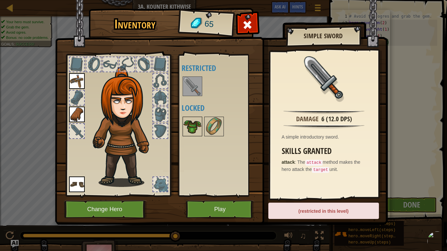
click at [193, 127] on img at bounding box center [192, 126] width 18 height 18
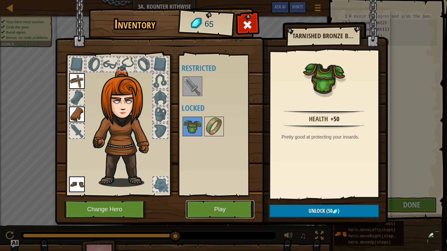
click at [225, 211] on button "Play" at bounding box center [220, 210] width 68 height 18
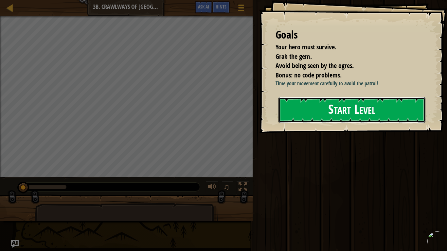
click at [319, 115] on button "Start Level" at bounding box center [351, 110] width 147 height 26
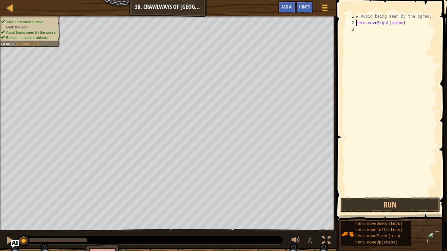
click at [411, 21] on div "# Avoid being seen by the ogres. hero . moveRight ( steps )" at bounding box center [396, 111] width 82 height 196
type textarea "hero.moveRight(2)"
click at [428, 200] on button "Run" at bounding box center [390, 205] width 100 height 15
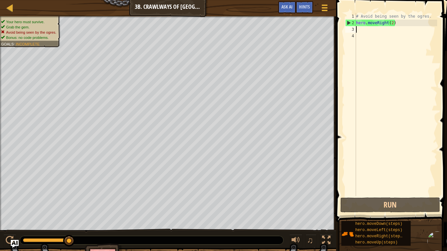
click at [410, 23] on div "# Avoid being seen by the ogres. hero . moveRight ( 2 )" at bounding box center [396, 111] width 82 height 196
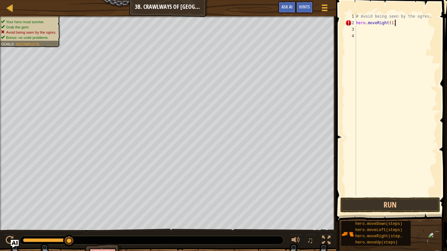
scroll to position [3, 5]
type textarea "hero.moveRight(1)"
click at [399, 205] on button "Run" at bounding box center [390, 205] width 100 height 15
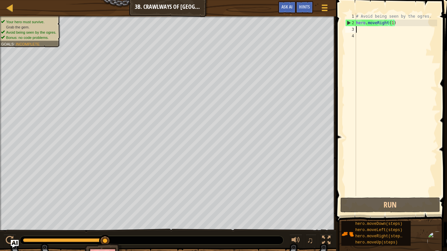
click at [389, 31] on div "# Avoid being seen by the ogres. hero . moveRight ( 1 )" at bounding box center [396, 111] width 82 height 196
click at [405, 25] on div "# Avoid being seen by the ogres. hero . moveRight ( 1 )" at bounding box center [396, 111] width 82 height 196
type textarea "hero.moveRight(1)"
click at [395, 31] on div "# Avoid being seen by the ogres. hero . moveRight ( 1 )" at bounding box center [396, 111] width 82 height 196
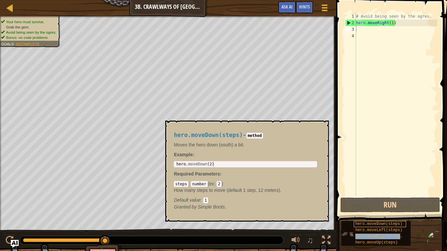
type textarea "hero.moveRight(steps)"
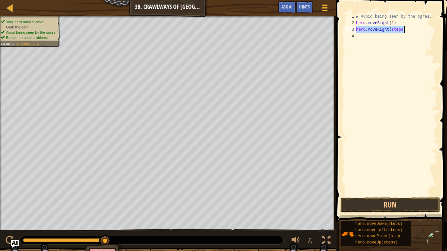
click at [416, 47] on div "# Avoid being seen by the ogres. hero . moveRight ( 1 ) hero . moveRight ( step…" at bounding box center [396, 111] width 82 height 196
click at [411, 33] on div "# Avoid being seen by the ogres. hero . moveRight ( 1 ) hero . moveRight ( step…" at bounding box center [396, 111] width 82 height 196
click at [410, 30] on div "# Avoid being seen by the ogres. hero . moveRight ( 1 ) hero . moveRight ( step…" at bounding box center [396, 111] width 82 height 196
type textarea "hero.moveRight(1)"
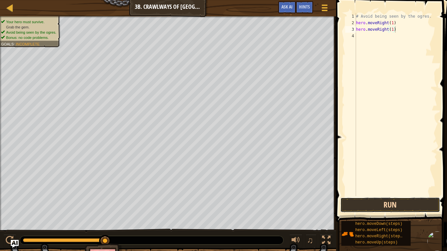
click at [426, 199] on button "Run" at bounding box center [390, 205] width 100 height 15
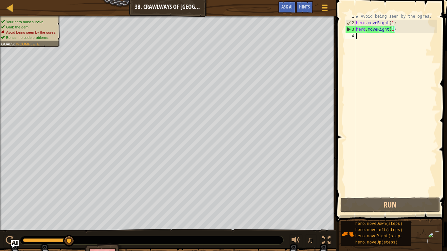
click at [415, 45] on div "# Avoid being seen by the ogres. hero . moveRight ( 1 ) hero . moveRight ( 1 )" at bounding box center [396, 111] width 82 height 196
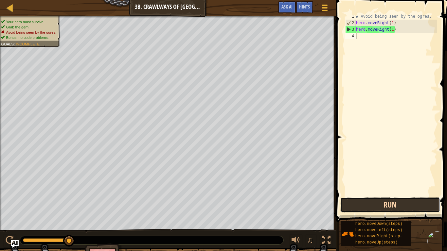
click at [412, 209] on button "Run" at bounding box center [390, 205] width 100 height 15
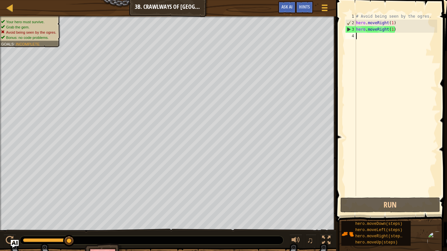
click at [393, 31] on div "# Avoid being seen by the ogres. hero . moveRight ( 1 ) hero . moveRight ( 1 )" at bounding box center [396, 111] width 82 height 196
type textarea "hero.moveRight(1)"
click at [393, 31] on div "# Avoid being seen by the ogres. hero . moveRight ( 1 ) hero . moveRight ( 1 )" at bounding box center [396, 111] width 82 height 196
click at [397, 34] on div "# Avoid being seen by the ogres. hero . moveRight ( 1 ) hero . moveRight ( 1 )" at bounding box center [396, 111] width 82 height 196
click at [393, 29] on div "# Avoid being seen by the ogres. hero . moveRight ( 1 ) hero . moveRight ( 1 )" at bounding box center [396, 111] width 82 height 196
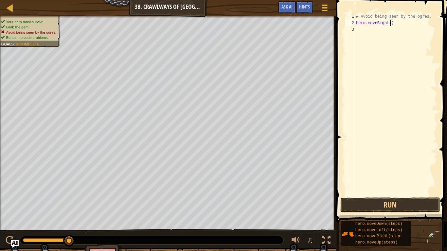
scroll to position [3, 5]
click at [392, 204] on button "Run" at bounding box center [390, 205] width 100 height 15
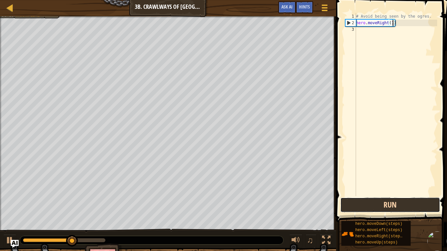
click at [391, 209] on button "Run" at bounding box center [390, 205] width 100 height 15
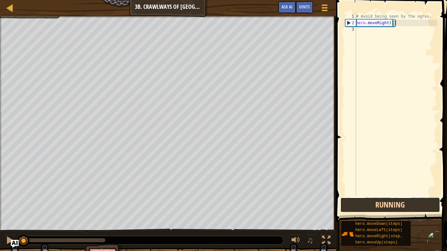
click at [391, 209] on button "Running" at bounding box center [390, 205] width 100 height 15
click at [391, 209] on button "Run" at bounding box center [390, 205] width 100 height 15
click at [391, 209] on button "Running" at bounding box center [390, 205] width 100 height 15
click at [391, 209] on button "Run" at bounding box center [390, 205] width 100 height 15
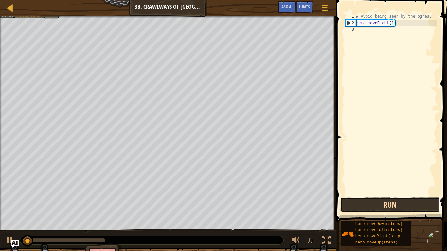
click at [391, 209] on button "Run" at bounding box center [390, 205] width 100 height 15
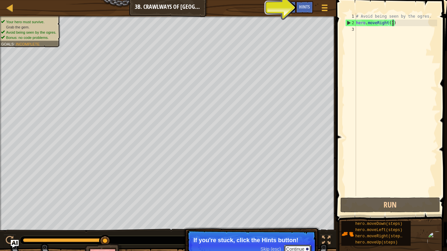
click at [302, 249] on button "Continue" at bounding box center [297, 249] width 27 height 9
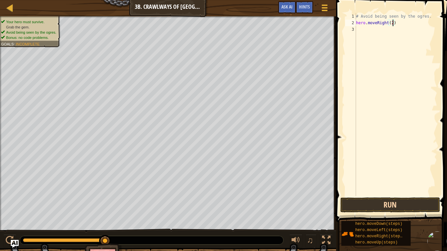
type textarea "hero.moveRight(2)"
click at [428, 209] on button "Run" at bounding box center [390, 205] width 100 height 15
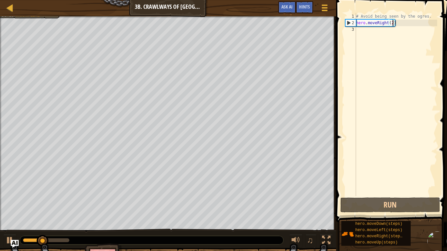
click at [375, 140] on div "# Avoid being seen by the ogres. hero . moveRight ( 2 )" at bounding box center [396, 111] width 82 height 196
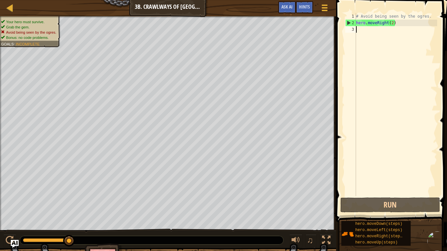
click at [405, 27] on div "# Avoid being seen by the ogres. hero . moveRight ( 2 )" at bounding box center [396, 111] width 82 height 196
click at [407, 25] on div "# Avoid being seen by the ogres. hero . moveRight ( 2 )" at bounding box center [396, 111] width 82 height 196
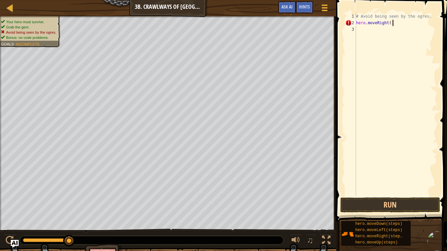
scroll to position [3, 5]
click at [413, 210] on button "Run" at bounding box center [390, 205] width 100 height 15
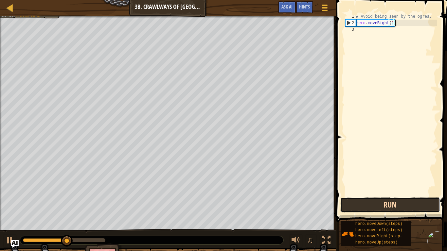
click at [416, 207] on button "Run" at bounding box center [390, 205] width 100 height 15
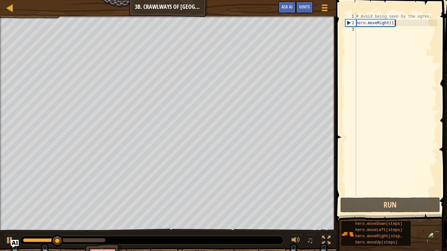
click at [419, 22] on div "# Avoid being seen by the ogres. hero . moveRight ( 1 )" at bounding box center [396, 111] width 82 height 196
click at [419, 23] on div "# Avoid being seen by the ogres. hero . moveRight ( 1 )" at bounding box center [396, 111] width 82 height 196
click at [399, 24] on div "# Avoid being seen by the ogres. hero . moveRight ( 1 )" at bounding box center [396, 111] width 82 height 196
click at [348, 22] on div "2" at bounding box center [351, 23] width 10 height 7
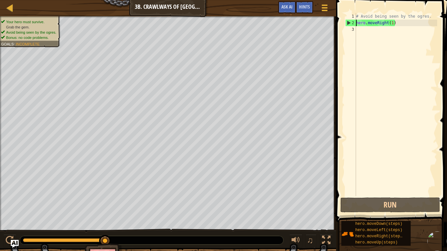
click at [348, 22] on div "2" at bounding box center [351, 23] width 10 height 7
type textarea "hero.moveRight(1)"
click at [309, 9] on span "Hints" at bounding box center [304, 7] width 11 height 6
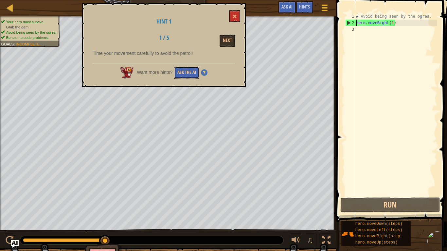
click at [195, 73] on button "Ask the AI" at bounding box center [186, 73] width 25 height 12
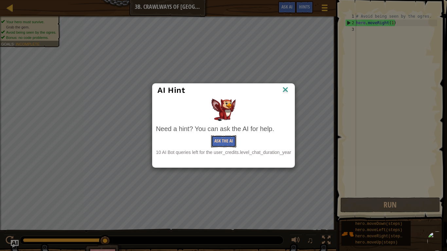
click at [226, 145] on button "Ask the AI" at bounding box center [223, 141] width 25 height 12
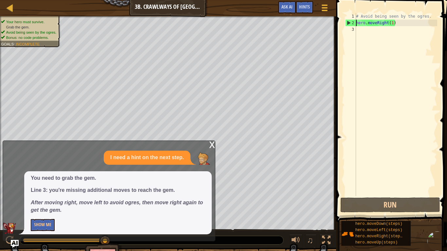
click at [398, 36] on div "# Avoid being seen by the ogres. hero . moveRight ( 1 )" at bounding box center [396, 111] width 82 height 196
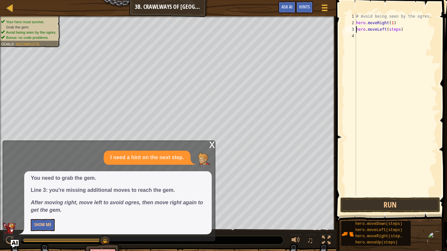
click at [411, 32] on div "# Avoid being seen by the ogres. hero . moveRight ( 1 ) hero . moveLeft ( steps…" at bounding box center [396, 111] width 82 height 196
type textarea "hero.moveLeft(1)"
click at [390, 107] on div "# Avoid being seen by the ogres. hero . moveRight ( 1 ) hero . moveLeft ( 1 )" at bounding box center [396, 111] width 82 height 196
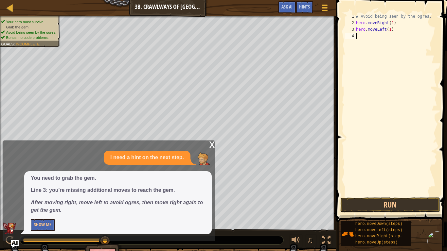
scroll to position [3, 0]
click at [411, 30] on div "# Avoid being seen by the ogres. hero . moveRight ( 1 ) hero . moveLeft ( 1 ) h…" at bounding box center [396, 111] width 82 height 196
type textarea "hero.moveLeft(1)"
click at [410, 41] on div "# Avoid being seen by the ogres. hero . moveRight ( 1 ) hero . moveLeft ( 1 ) h…" at bounding box center [396, 111] width 82 height 196
click at [412, 40] on div "# Avoid being seen by the ogres. hero . moveRight ( 1 ) hero . moveLeft ( 1 ) h…" at bounding box center [396, 111] width 82 height 196
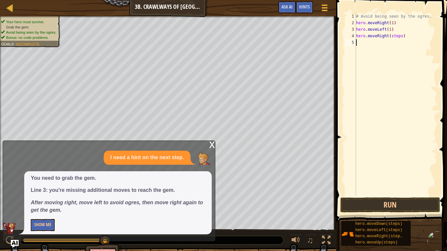
click at [409, 36] on div "# Avoid being seen by the ogres. hero . moveRight ( 1 ) hero . moveLeft ( 1 ) h…" at bounding box center [396, 111] width 82 height 196
type textarea "hero.moveRight(2)"
click at [417, 208] on button "Run" at bounding box center [390, 205] width 100 height 15
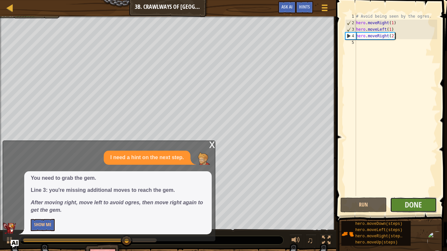
click at [425, 201] on button "Done" at bounding box center [413, 205] width 47 height 15
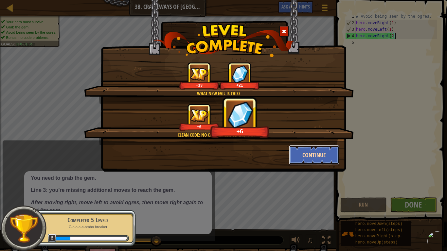
click at [322, 158] on button "Continue" at bounding box center [314, 155] width 51 height 20
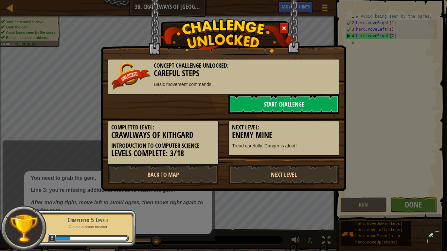
click at [322, 158] on div "Completed Level: Crawlways of Kithgard Introduction to Computer Science Levels …" at bounding box center [223, 139] width 241 height 51
click at [299, 105] on link "Start Challenge" at bounding box center [283, 105] width 111 height 20
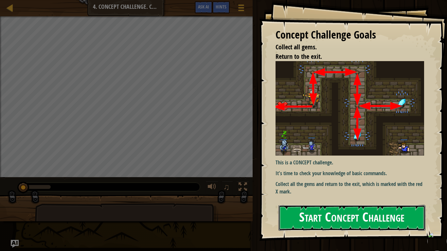
click at [348, 219] on button "Start Concept Challenge" at bounding box center [351, 218] width 147 height 26
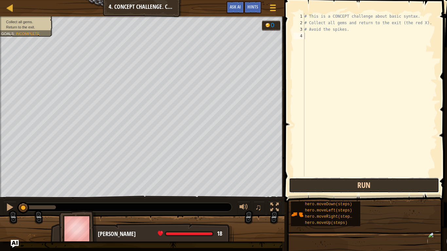
click at [368, 184] on button "Run" at bounding box center [364, 185] width 150 height 15
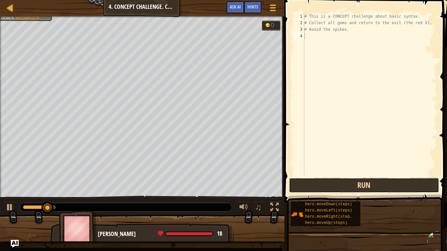
click at [368, 184] on button "Run" at bounding box center [364, 185] width 150 height 15
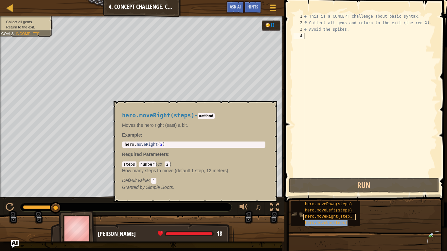
type textarea "hero.moveUp(steps)"
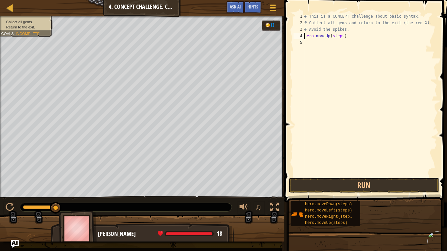
click at [356, 49] on div "# This is a CONCEPT challenge about basic syntax. # Collect all gems and return…" at bounding box center [370, 101] width 134 height 177
click at [352, 35] on div "# This is a CONCEPT challenge about basic syntax. # Collect all gems and return…" at bounding box center [370, 101] width 134 height 177
click at [406, 183] on button "Run" at bounding box center [364, 185] width 150 height 15
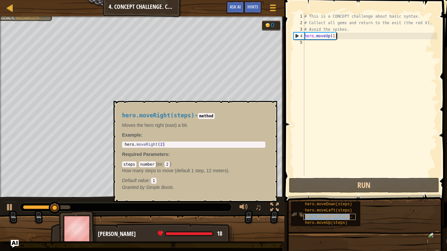
click at [347, 219] on span "hero.moveRight(steps)" at bounding box center [329, 217] width 49 height 5
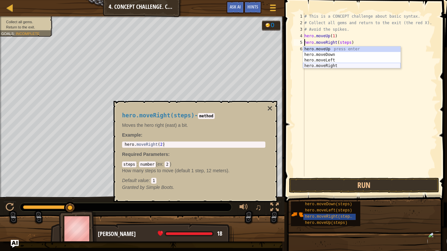
click at [391, 65] on div "hero.moveUp press enter hero.moveDown press enter hero.moveLeft press enter her…" at bounding box center [352, 62] width 98 height 33
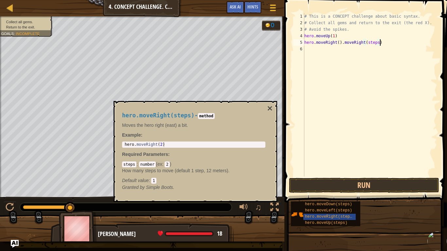
click at [389, 45] on div "# This is a CONCEPT challenge about basic syntax. # Collect all gems and return…" at bounding box center [370, 101] width 134 height 177
click at [404, 186] on button "Run" at bounding box center [364, 185] width 150 height 15
click at [370, 49] on div "# This is a CONCEPT challenge about basic syntax. # Collect all gems and return…" at bounding box center [370, 101] width 134 height 177
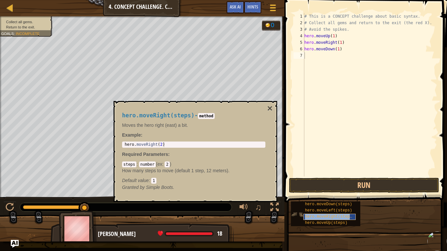
type textarea "hero.moveRight(steps)"
click at [354, 115] on div "# This is a CONCEPT challenge about basic syntax. # Collect all gems and return…" at bounding box center [370, 101] width 134 height 177
click at [358, 54] on div "# This is a CONCEPT challenge about basic syntax. # Collect all gems and return…" at bounding box center [370, 101] width 134 height 177
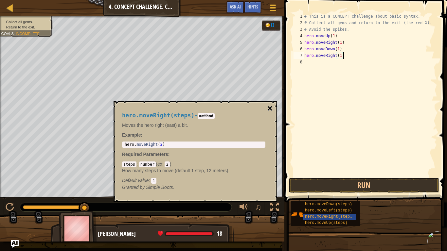
click at [268, 109] on button "×" at bounding box center [269, 108] width 5 height 9
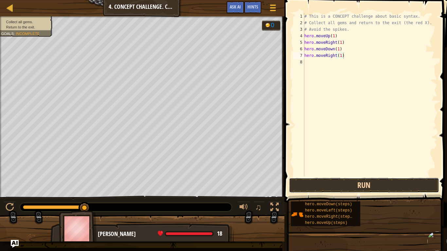
click at [308, 183] on button "Run" at bounding box center [364, 185] width 150 height 15
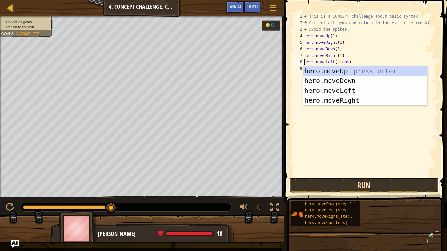
click at [362, 178] on button "Run" at bounding box center [364, 185] width 150 height 15
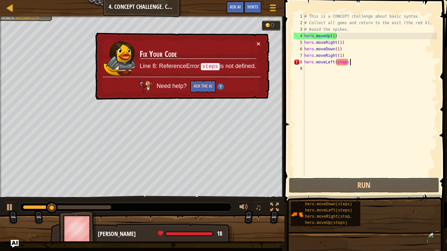
click at [361, 63] on div "# This is a CONCEPT challenge about basic syntax. # Collect all gems and return…" at bounding box center [370, 101] width 134 height 177
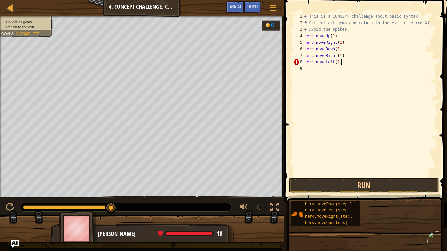
scroll to position [3, 5]
click at [399, 187] on button "Run" at bounding box center [364, 185] width 150 height 15
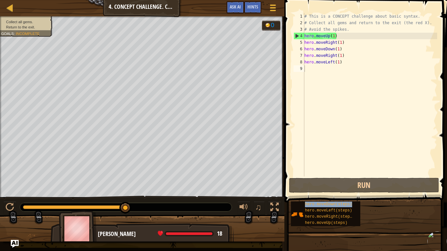
type textarea "hero.moveDown(steps)"
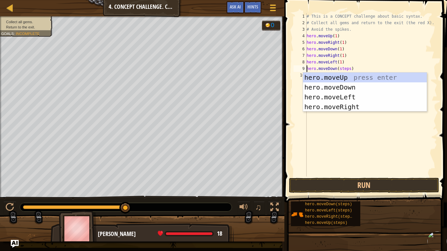
click at [360, 163] on div "# This is a CONCEPT challenge about basic syntax. # Collect all gems and return…" at bounding box center [371, 101] width 132 height 177
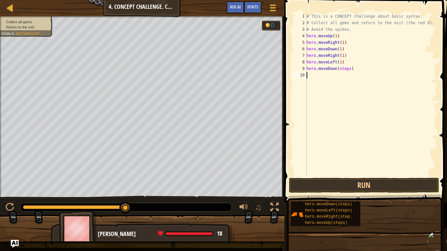
scroll to position [3, 0]
click at [357, 70] on div "# This is a CONCEPT challenge about basic syntax. # Collect all gems and return…" at bounding box center [371, 101] width 132 height 177
click at [376, 185] on button "Run" at bounding box center [364, 185] width 150 height 15
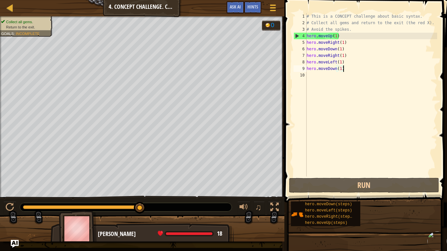
click at [273, 217] on div at bounding box center [142, 231] width 284 height 33
type textarea "hero.moveUp(steps)"
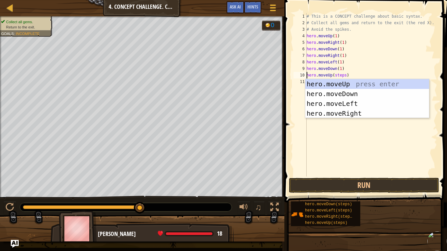
click at [350, 133] on div "# This is a CONCEPT challenge about basic syntax. # Collect all gems and return…" at bounding box center [371, 101] width 132 height 177
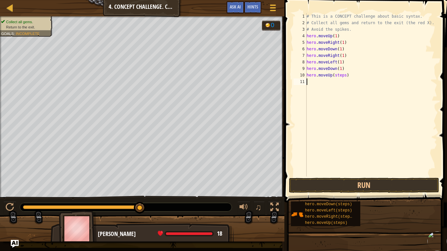
click at [359, 85] on div "# This is a CONCEPT challenge about basic syntax. # Collect all gems and return…" at bounding box center [371, 101] width 132 height 177
click at [358, 79] on div "# This is a CONCEPT challenge about basic syntax. # Collect all gems and return…" at bounding box center [371, 101] width 132 height 177
click at [358, 76] on div "# This is a CONCEPT challenge about basic syntax. # Collect all gems and return…" at bounding box center [371, 101] width 132 height 177
click at [364, 184] on button "Run" at bounding box center [364, 185] width 150 height 15
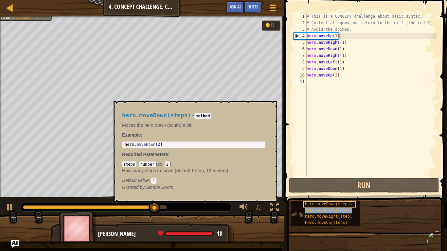
type textarea "hero.moveLeft(steps)"
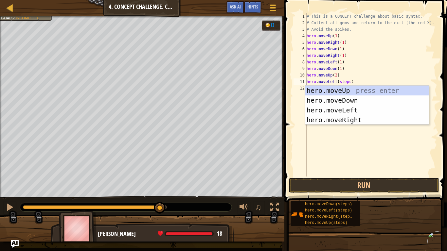
click at [367, 143] on div "# This is a CONCEPT challenge about basic syntax. # Collect all gems and return…" at bounding box center [371, 101] width 132 height 177
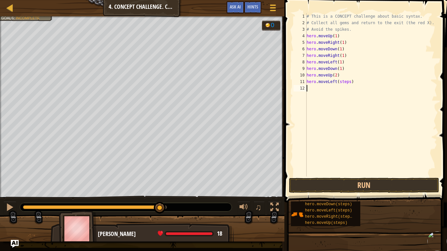
scroll to position [3, 0]
click at [367, 85] on div "# This is a CONCEPT challenge about basic syntax. # Collect all gems and return…" at bounding box center [371, 101] width 132 height 177
click at [357, 83] on div "# This is a CONCEPT challenge about basic syntax. # Collect all gems and return…" at bounding box center [371, 101] width 132 height 177
click at [381, 187] on button "Run" at bounding box center [364, 185] width 150 height 15
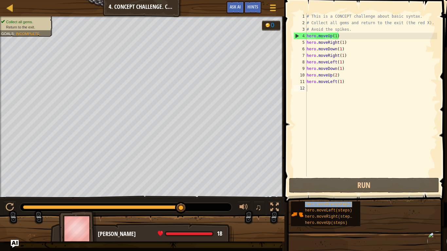
type textarea "hero.moveDown(steps)"
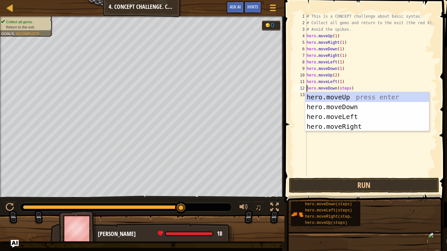
click at [360, 147] on div "# This is a CONCEPT challenge about basic syntax. # Collect all gems and return…" at bounding box center [371, 101] width 132 height 177
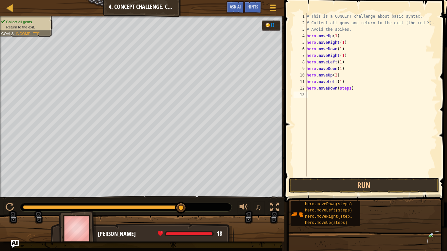
scroll to position [3, 0]
click at [359, 89] on div "# This is a CONCEPT challenge about basic syntax. # Collect all gems and return…" at bounding box center [371, 101] width 132 height 177
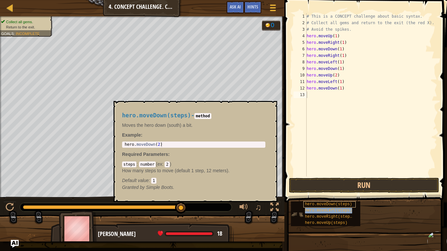
type textarea "hero.moveLeft(steps)"
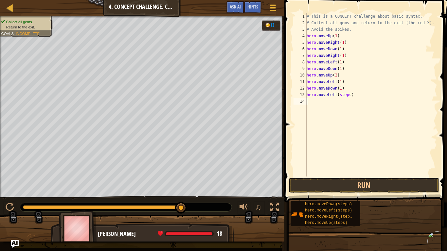
click at [362, 142] on div "# This is a CONCEPT challenge about basic syntax. # Collect all gems and return…" at bounding box center [371, 101] width 132 height 177
click at [356, 97] on div "# This is a CONCEPT challenge about basic syntax. # Collect all gems and return…" at bounding box center [371, 101] width 132 height 177
type textarea "hero.moveLeft(1)"
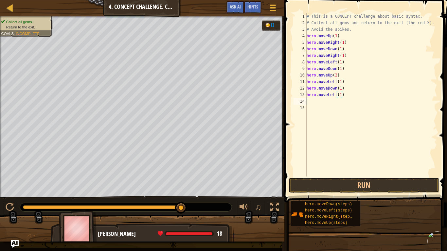
scroll to position [3, 0]
click at [376, 186] on button "Run" at bounding box center [364, 185] width 150 height 15
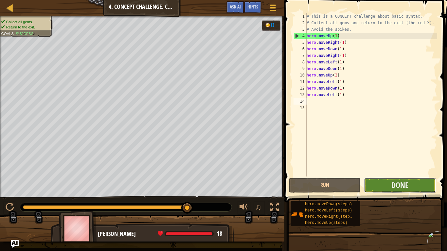
click at [409, 188] on button "Done" at bounding box center [400, 185] width 72 height 15
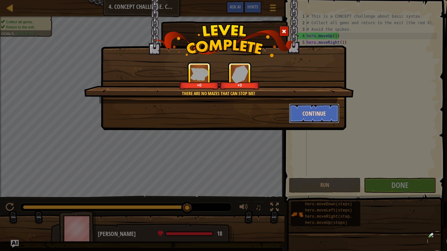
click at [296, 110] on button "Continue" at bounding box center [314, 114] width 51 height 20
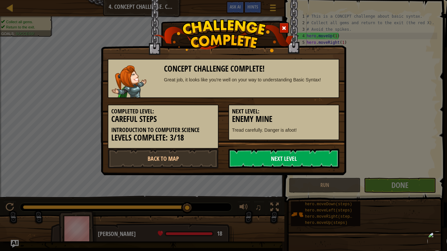
click at [273, 166] on link "Next Level" at bounding box center [283, 159] width 111 height 20
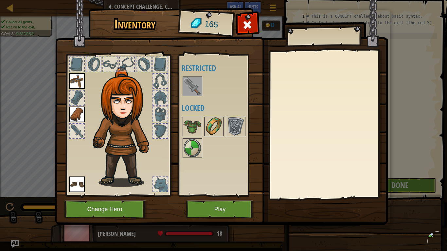
click at [217, 126] on img at bounding box center [214, 126] width 18 height 18
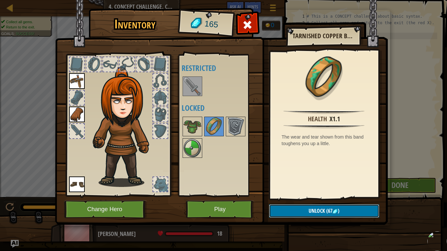
click at [307, 214] on button "Unlock (67 )" at bounding box center [324, 211] width 110 height 13
click at [294, 205] on button "Confirm" at bounding box center [324, 211] width 110 height 13
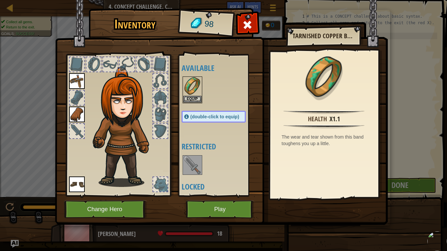
click at [198, 174] on img at bounding box center [192, 165] width 18 height 18
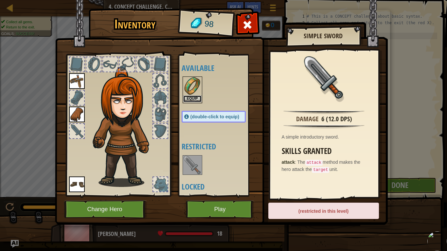
click at [196, 99] on button "Equip" at bounding box center [192, 99] width 18 height 7
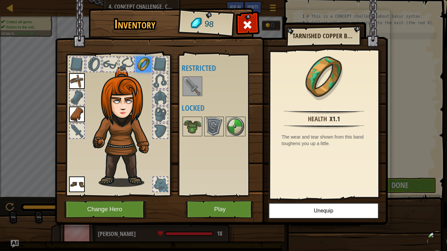
click at [227, 136] on div at bounding box center [220, 127] width 77 height 22
click at [233, 132] on img at bounding box center [235, 126] width 18 height 18
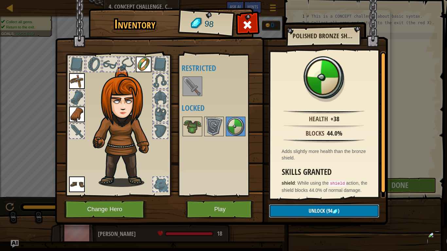
click at [302, 206] on button "Unlock (94 )" at bounding box center [324, 211] width 110 height 13
click at [302, 206] on button "Confirm" at bounding box center [324, 211] width 110 height 13
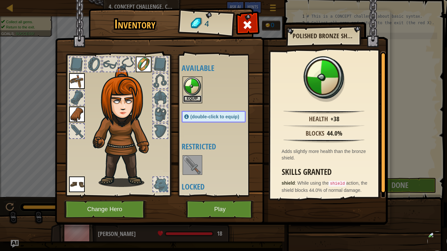
click at [188, 97] on button "Equip" at bounding box center [192, 99] width 18 height 7
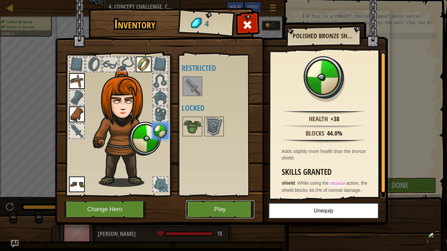
click at [243, 208] on button "Play" at bounding box center [220, 210] width 68 height 18
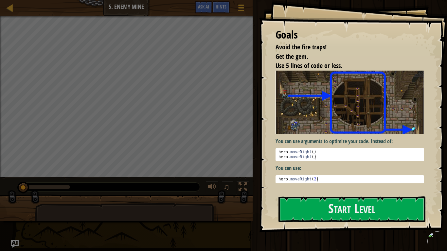
click at [353, 225] on div "Goals Avoid the fire traps! Get the gem. Use 5 lines of code or less. You can u…" at bounding box center [353, 116] width 188 height 233
click at [351, 210] on button "Start Level" at bounding box center [351, 210] width 147 height 26
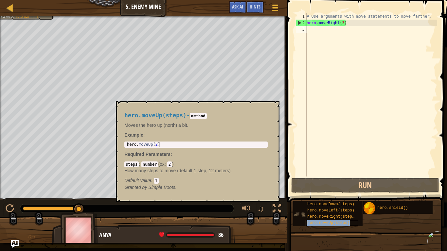
type textarea "hero.moveUp(steps)"
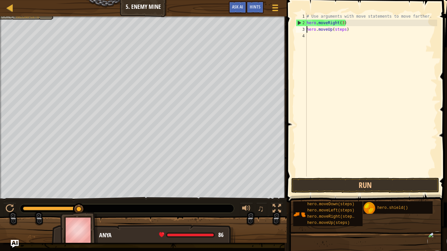
click at [345, 40] on div "# Use arguments with move statements to move farther. hero . moveRight ( 3 ) he…" at bounding box center [371, 101] width 132 height 177
click at [348, 31] on div "# Use arguments with move statements to move farther. hero . moveRight ( 3 ) he…" at bounding box center [371, 101] width 132 height 177
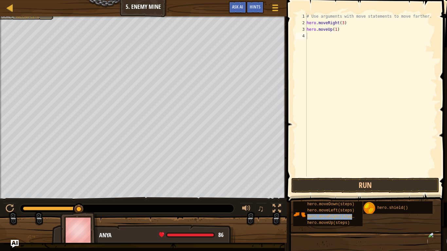
type textarea "hero.moveRight(steps)"
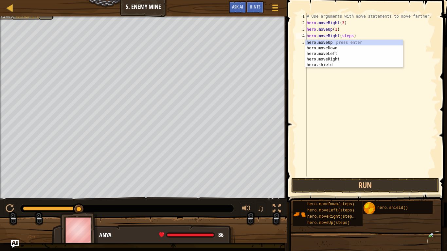
click at [362, 76] on div "# Use arguments with move statements to move farther. hero . moveRight ( 3 ) he…" at bounding box center [371, 101] width 132 height 177
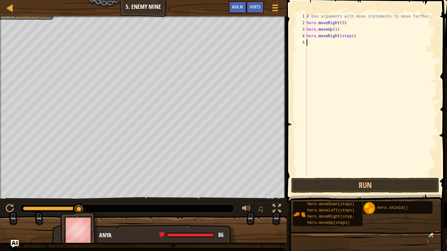
click at [360, 39] on div "# Use arguments with move statements to move farther. hero . moveRight ( 3 ) he…" at bounding box center [371, 101] width 132 height 177
click at [336, 179] on button "Run" at bounding box center [365, 185] width 148 height 15
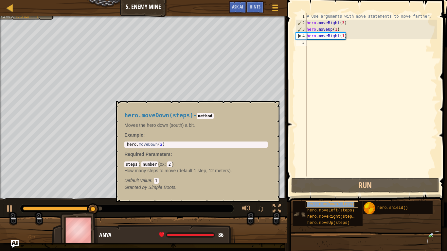
type textarea "hero.moveDown(steps)"
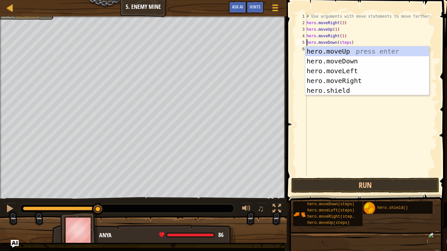
click at [376, 126] on div "# Use arguments with move statements to move farther. hero . moveRight ( 3 ) he…" at bounding box center [371, 101] width 132 height 177
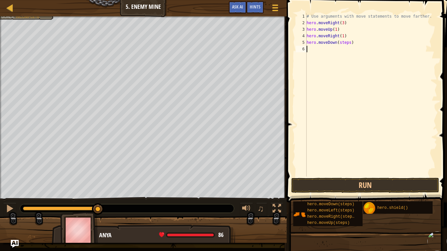
scroll to position [3, 0]
click at [355, 45] on div "# Use arguments with move statements to move farther. hero . moveRight ( 3 ) he…" at bounding box center [371, 101] width 132 height 177
click at [397, 189] on button "Run" at bounding box center [365, 185] width 148 height 15
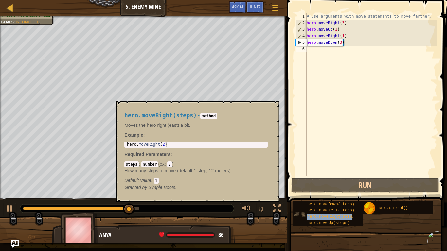
type textarea "hero.moveRight(steps)"
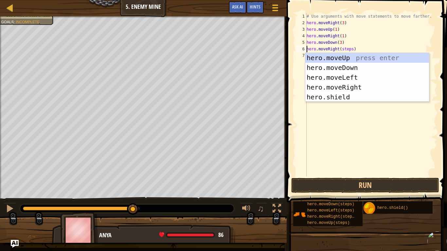
click at [349, 112] on div "# Use arguments with move statements to move farther. hero . moveRight ( 3 ) he…" at bounding box center [371, 101] width 132 height 177
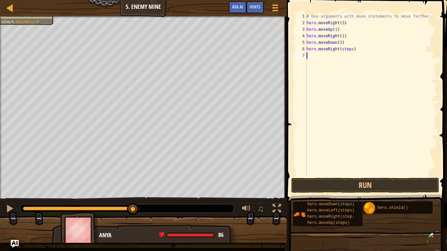
click at [358, 51] on div "# Use arguments with move statements to move farther. hero . moveRight ( 3 ) he…" at bounding box center [371, 101] width 132 height 177
type textarea "hero.moveRight(2)"
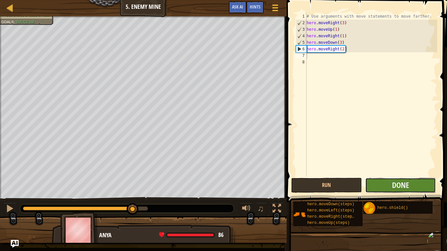
click at [379, 180] on button "Done" at bounding box center [400, 185] width 71 height 15
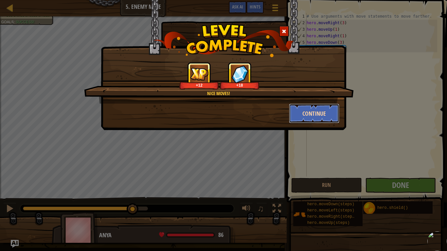
click at [326, 114] on button "Continue" at bounding box center [314, 114] width 51 height 20
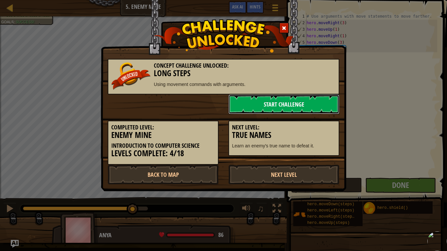
click at [291, 102] on link "Start Challenge" at bounding box center [283, 105] width 111 height 20
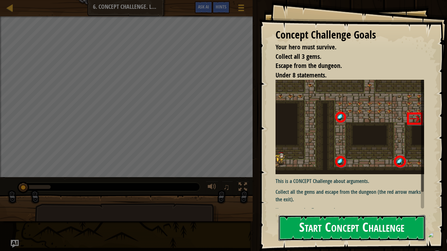
click at [304, 228] on button "Start Concept Challenge" at bounding box center [351, 228] width 147 height 26
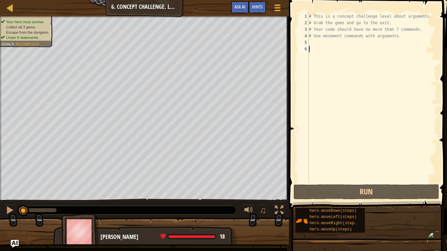
click at [319, 44] on div "# This is a concept challenge level about arguments. # Grab the gems and go to …" at bounding box center [373, 104] width 130 height 183
type textarea "m"
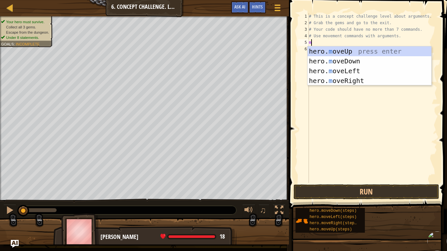
scroll to position [3, 0]
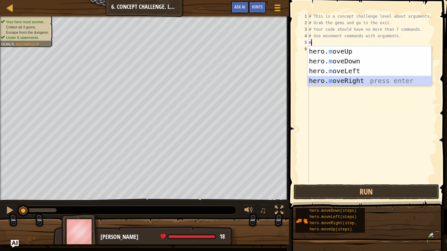
click at [327, 80] on div "hero. m oveUp press enter hero. m oveDown press enter hero. m oveLeft press ent…" at bounding box center [370, 75] width 124 height 59
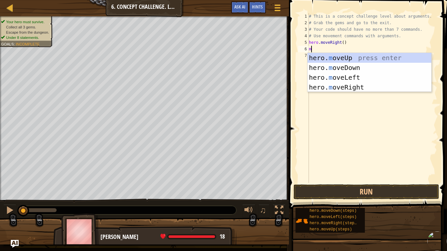
type textarea "mo"
click at [354, 58] on div "hero. mo veUp press enter hero. mo veDown press enter hero. mo veLeft press ent…" at bounding box center [370, 82] width 124 height 59
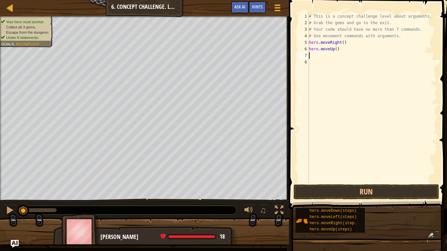
scroll to position [3, 0]
click at [338, 50] on div "# This is a concept challenge level about arguments. # Grab the gems and go to …" at bounding box center [373, 104] width 130 height 183
click at [336, 51] on div "# This is a concept challenge level about arguments. # Grab the gems and go to …" at bounding box center [373, 104] width 130 height 183
type textarea "hero.moveUp(4)"
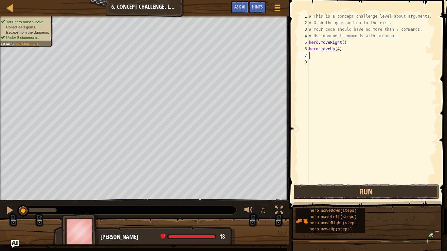
click at [322, 57] on div "# This is a concept challenge level about arguments. # Grab the gems and go to …" at bounding box center [373, 104] width 130 height 183
type textarea "m"
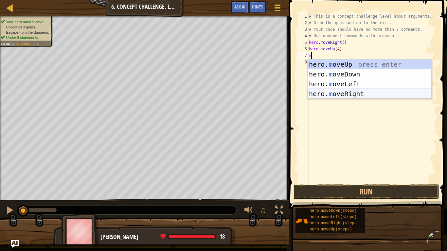
click at [331, 93] on div "hero. m oveUp press enter hero. m oveDown press enter hero. m oveLeft press ent…" at bounding box center [370, 89] width 124 height 59
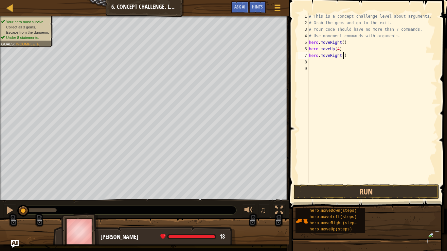
click at [343, 58] on div "# This is a concept challenge level about arguments. # Grab the gems and go to …" at bounding box center [373, 104] width 130 height 183
type textarea "hero.moveRight(2)"
click at [316, 65] on div "# This is a concept challenge level about arguments. # Grab the gems and go to …" at bounding box center [373, 104] width 130 height 183
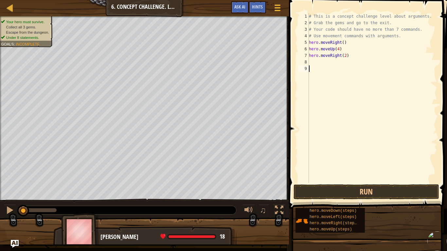
click at [317, 62] on div "# This is a concept challenge level about arguments. # Grab the gems and go to …" at bounding box center [373, 104] width 130 height 183
type textarea "m"
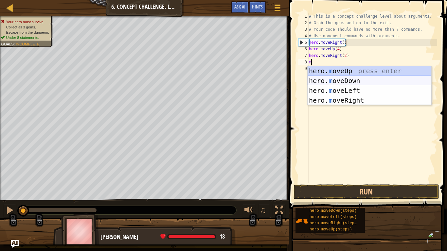
click at [330, 83] on div "hero. m oveUp press enter hero. m oveDown press enter hero. m oveLeft press ent…" at bounding box center [370, 95] width 124 height 59
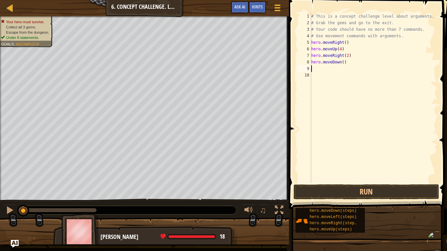
click at [344, 64] on div "# This is a concept challenge level about arguments. # Grab the gems and go to …" at bounding box center [373, 104] width 127 height 183
type textarea "hero.moveDown(4)"
click at [330, 69] on div "# This is a concept challenge level about arguments. # Grab the gems and go to …" at bounding box center [373, 104] width 127 height 183
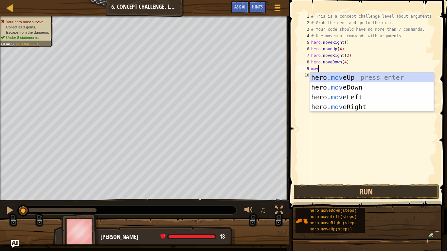
type textarea "move"
click at [341, 95] on div "hero. move Up press enter hero. move Down press enter hero. move Left press ent…" at bounding box center [372, 102] width 124 height 59
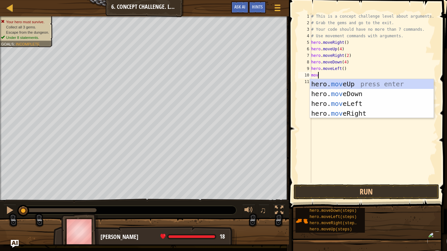
type textarea "move"
click at [339, 84] on div "hero. move Up press enter hero. move Down press enter hero. move Left press ent…" at bounding box center [372, 108] width 124 height 59
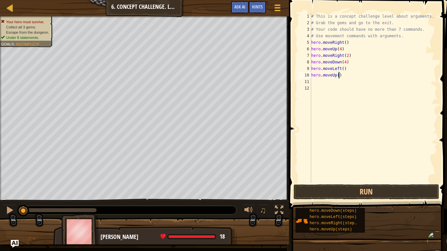
click at [338, 77] on div "# This is a concept challenge level about arguments. # Grab the gems and go to …" at bounding box center [373, 104] width 127 height 183
type textarea "hero.moveUp(3)"
click at [325, 82] on div "# This is a concept challenge level about arguments. # Grab the gems and go to …" at bounding box center [373, 104] width 127 height 183
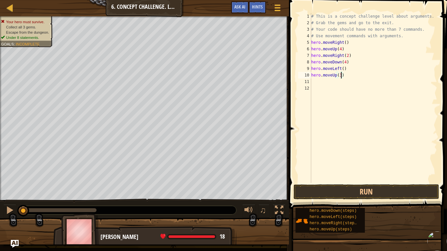
click at [341, 76] on div "# This is a concept challenge level about arguments. # Grab the gems and go to …" at bounding box center [373, 104] width 127 height 183
click at [347, 63] on div "# This is a concept challenge level about arguments. # Grab the gems and go to …" at bounding box center [373, 104] width 127 height 183
click at [345, 62] on div "# This is a concept challenge level about arguments. # Grab the gems and go to …" at bounding box center [373, 104] width 127 height 183
type textarea "hero.moveDown(3)"
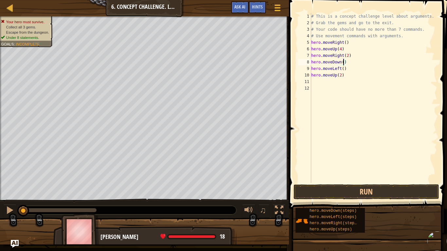
scroll to position [3, 5]
click at [329, 80] on div "# This is a concept challenge level about arguments. # Grab the gems and go to …" at bounding box center [373, 104] width 127 height 183
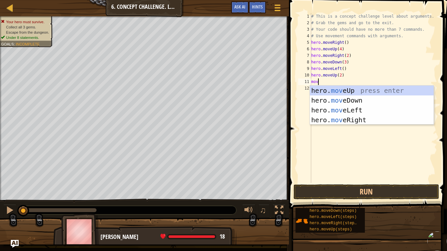
type textarea "move"
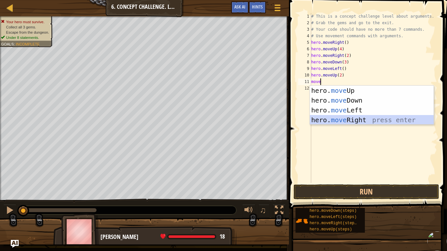
click at [336, 118] on div "hero. move Up press enter hero. move Down press enter hero. move Left press ent…" at bounding box center [372, 115] width 124 height 59
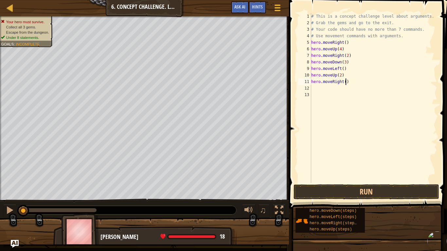
click at [346, 83] on div "# This is a concept challenge level about arguments. # Grab the gems and go to …" at bounding box center [373, 104] width 127 height 183
click at [343, 193] on button "Run" at bounding box center [367, 192] width 146 height 15
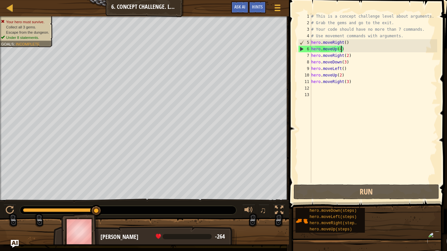
click at [341, 51] on div "# This is a concept challenge level about arguments. # Grab the gems and go to …" at bounding box center [373, 104] width 127 height 183
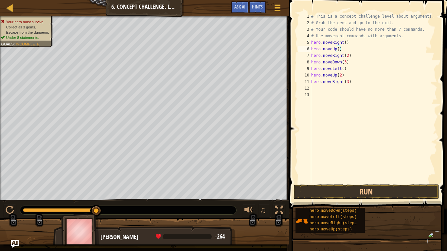
scroll to position [3, 4]
type textarea "hero.moveUp(3)"
click at [370, 187] on button "Run" at bounding box center [367, 192] width 146 height 15
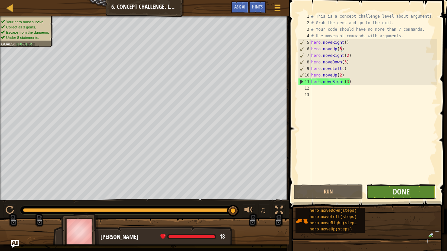
click at [369, 189] on button "Done" at bounding box center [400, 192] width 69 height 15
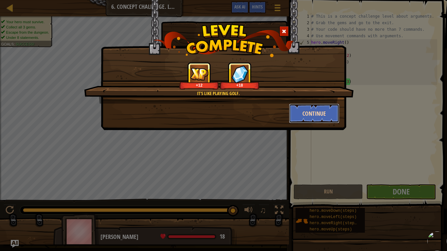
click at [317, 116] on button "Continue" at bounding box center [314, 114] width 51 height 20
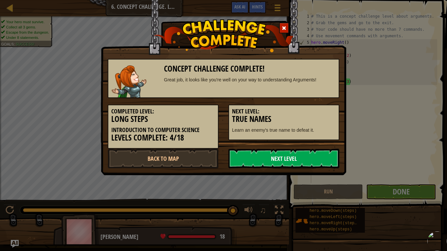
click at [315, 163] on link "Next Level" at bounding box center [283, 159] width 111 height 20
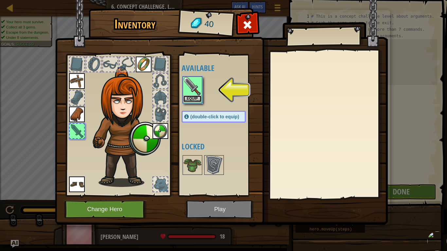
click at [191, 97] on button "Equip" at bounding box center [192, 99] width 18 height 7
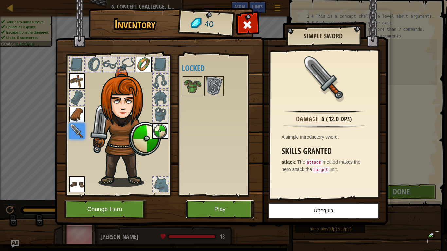
click at [235, 210] on button "Play" at bounding box center [220, 210] width 68 height 18
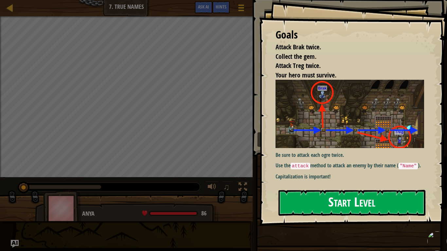
click at [335, 195] on button "Start Level" at bounding box center [351, 203] width 147 height 26
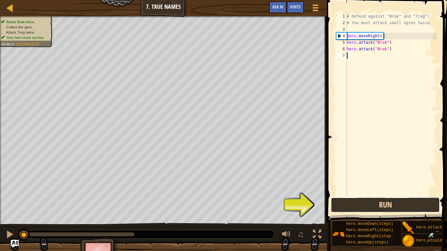
click at [386, 208] on button "Run" at bounding box center [385, 205] width 109 height 15
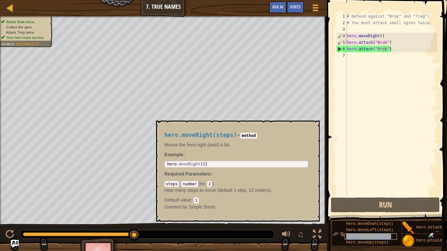
type textarea "hero.attack("Brak")hero.moveRight(steps)"
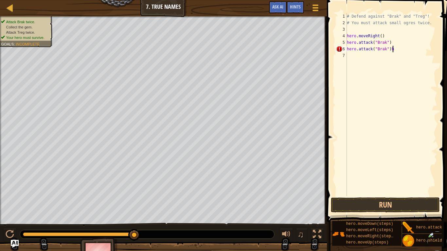
type textarea "hero.attack("Brak")"
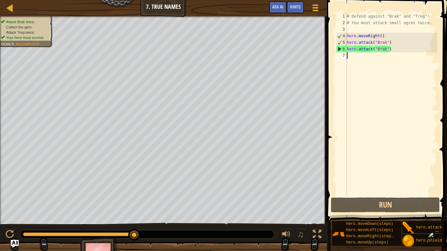
click at [416, 85] on div "# Defend against "Brak" and "Treg"! # You must attack small ogres twice. hero .…" at bounding box center [392, 111] width 92 height 196
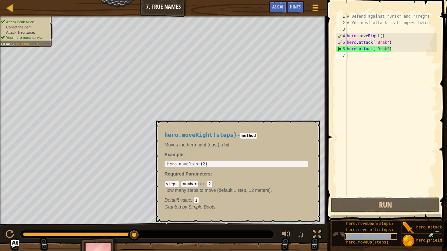
type textarea "hero.moveRight(steps)"
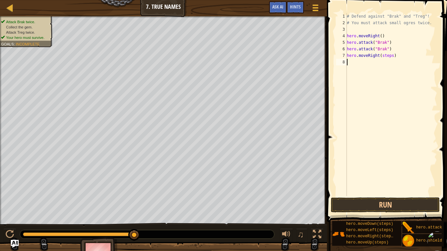
click at [402, 61] on div "# Defend against "Brak" and "Treg"! # You must attack small ogres twice. hero .…" at bounding box center [392, 111] width 92 height 196
click at [401, 58] on div "# Defend against "Brak" and "Treg"! # You must attack small ogres twice. hero .…" at bounding box center [392, 111] width 92 height 196
click at [408, 206] on button "Run" at bounding box center [385, 205] width 109 height 15
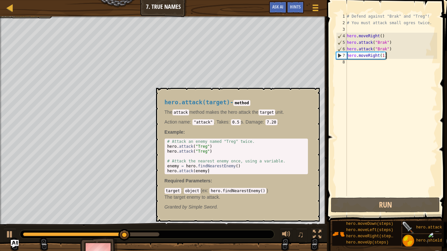
click at [414, 231] on img at bounding box center [408, 228] width 12 height 12
click at [417, 228] on span "hero.attack(target)" at bounding box center [438, 227] width 45 height 5
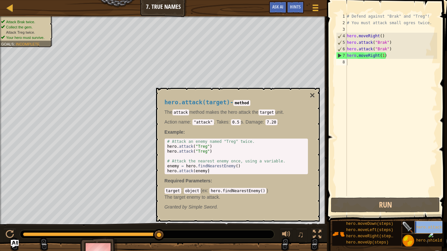
type textarea "hero.attack(target)"
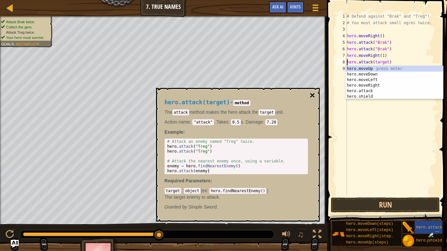
click at [314, 96] on button "×" at bounding box center [312, 95] width 5 height 9
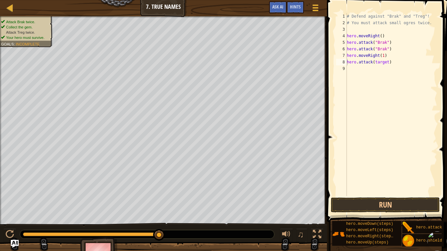
scroll to position [3, 0]
click at [389, 65] on div "# Defend against "Brak" and "Treg"! # You must attack small ogres twice. hero .…" at bounding box center [392, 111] width 92 height 196
click at [390, 64] on div "# Defend against "Brak" and "Treg"! # You must attack small ogres twice. hero .…" at bounding box center [392, 111] width 92 height 196
type textarea "hero.attack(Treg)"
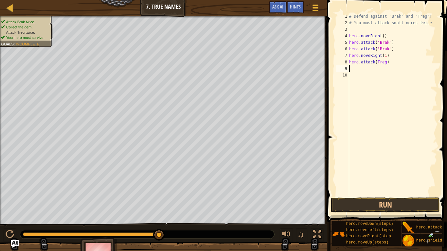
scroll to position [3, 0]
click at [411, 202] on button "Run" at bounding box center [385, 205] width 109 height 15
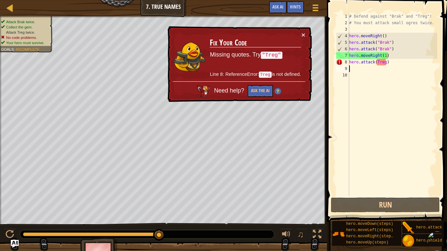
click at [398, 66] on div "# Defend against "Brak" and "Treg"! # You must attack small ogres twice. hero .…" at bounding box center [392, 111] width 89 height 196
click at [398, 64] on div "# Defend against "Brak" and "Treg"! # You must attack small ogres twice. hero .…" at bounding box center [392, 111] width 89 height 196
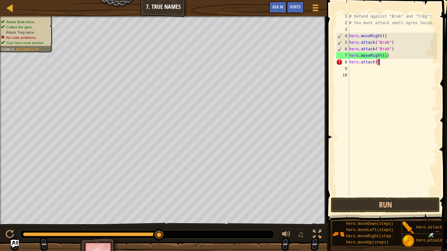
type textarea "hero.attack("
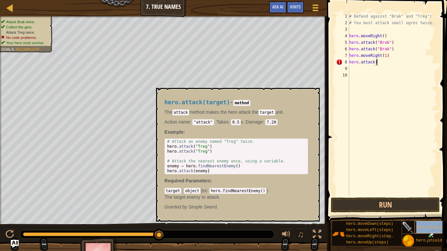
click at [421, 230] on div "hero.attack(target)" at bounding box center [441, 227] width 52 height 12
type textarea "hero.attack("Treg")"
drag, startPoint x: 208, startPoint y: 147, endPoint x: 194, endPoint y: 146, distance: 14.4
click at [194, 146] on div "# Attack an enemy named "Treg" twice. hero . attack ( "Treg" ) hero . attack ( …" at bounding box center [236, 161] width 141 height 44
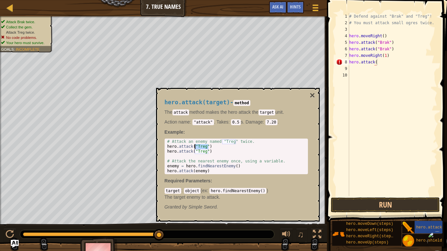
type textarea "hero.attack("Treg""
click at [399, 78] on div "# Defend against "Brak" and "Treg"! # You must attack small ogres twice. hero .…" at bounding box center [392, 111] width 89 height 196
click at [397, 63] on div "# Defend against "Brak" and "Treg"! # You must attack small ogres twice. hero .…" at bounding box center [392, 111] width 89 height 196
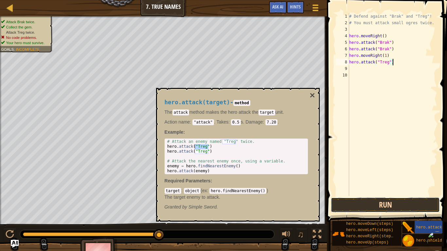
click at [411, 198] on button "Run" at bounding box center [385, 205] width 109 height 15
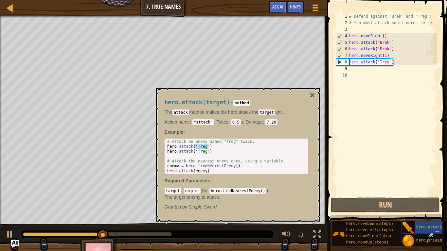
click at [309, 95] on div "hero.attack(target) - method The attack method makes the hero attack the target…" at bounding box center [236, 154] width 152 height 123
click at [312, 96] on button "×" at bounding box center [312, 95] width 5 height 9
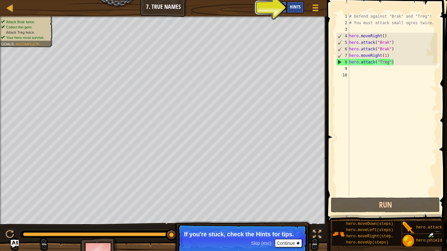
click at [299, 9] on span "Hints" at bounding box center [295, 7] width 11 height 6
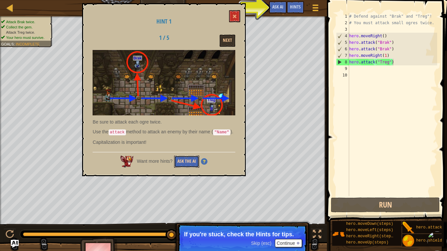
click at [194, 168] on button "Ask the AI" at bounding box center [186, 162] width 25 height 12
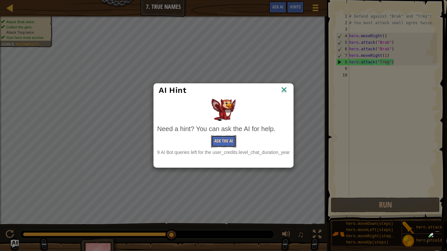
click at [220, 147] on button "Ask the AI" at bounding box center [223, 141] width 25 height 12
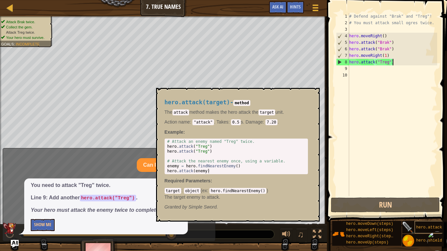
click at [419, 221] on div "hero.attack(target)" at bounding box center [441, 227] width 52 height 12
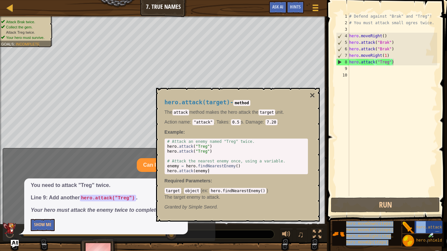
drag, startPoint x: 419, startPoint y: 221, endPoint x: 368, endPoint y: 69, distance: 160.6
click at [368, 69] on div "Hints Videos hero.attack("Treg") 1 2 3 4 5 6 7 8 9 10 # Defend against "Brak" a…" at bounding box center [386, 124] width 122 height 248
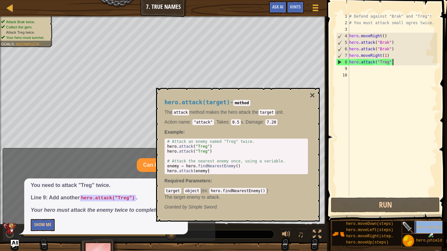
click at [424, 226] on span "hero.attack(target)" at bounding box center [438, 227] width 45 height 5
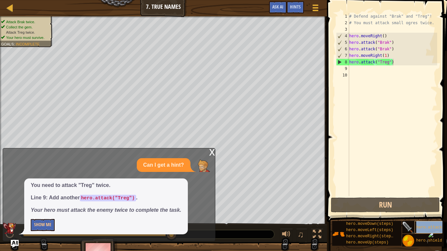
click at [424, 226] on span "hero.attack(target)" at bounding box center [438, 227] width 45 height 5
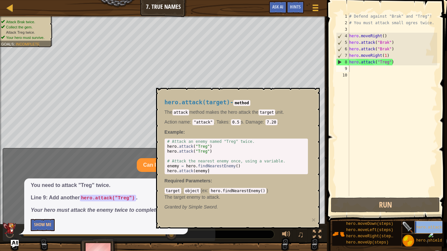
type textarea "hero.attack(target)"
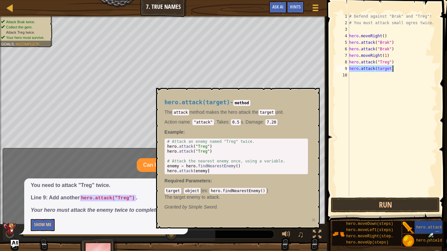
click at [393, 82] on div "# Defend against "Brak" and "Treg"! # You must attack small ogres twice. hero .…" at bounding box center [392, 111] width 89 height 196
click at [387, 71] on div "# Defend against "Brak" and "Treg"! # You must attack small ogres twice. hero .…" at bounding box center [392, 111] width 89 height 196
click at [391, 71] on div "# Defend against "Brak" and "Treg"! # You must attack small ogres twice. hero .…" at bounding box center [392, 111] width 89 height 196
type textarea "hero.attack()"
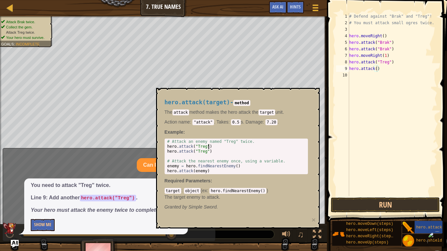
type textarea "hero.attack("Treg")"
drag, startPoint x: 207, startPoint y: 147, endPoint x: 195, endPoint y: 147, distance: 12.8
click at [195, 147] on div "# Attack an enemy named "Treg" twice. hero . attack ( "Treg" ) hero . attack ( …" at bounding box center [236, 161] width 141 height 44
type textarea "hero.attack("Treg")"
click at [400, 204] on button "Run" at bounding box center [385, 205] width 109 height 15
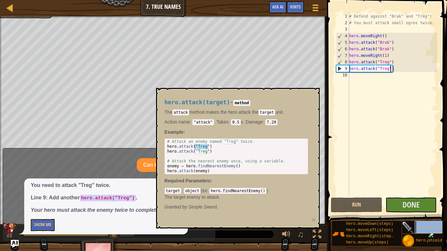
click at [428, 230] on div "hero.attack(target)" at bounding box center [441, 227] width 52 height 12
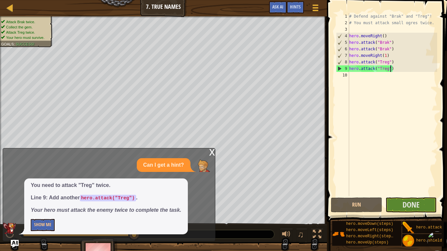
click at [211, 153] on div "x" at bounding box center [212, 152] width 6 height 7
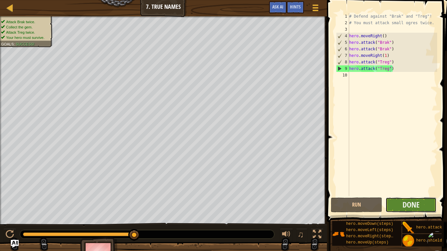
click at [400, 207] on button "Done" at bounding box center [410, 205] width 51 height 15
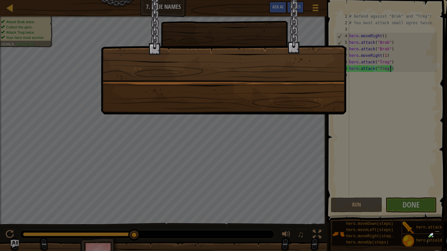
click at [400, 207] on div at bounding box center [223, 125] width 447 height 251
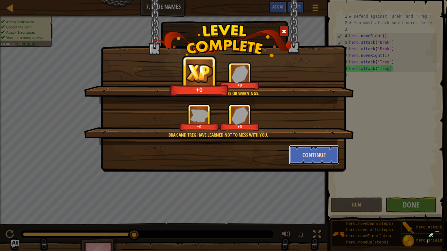
click at [314, 149] on button "Continue" at bounding box center [314, 155] width 51 height 20
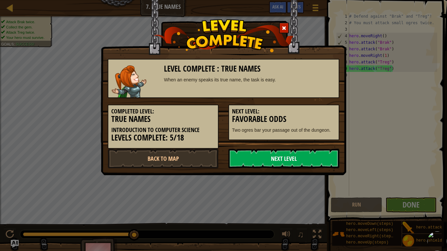
click at [315, 155] on link "Next Level" at bounding box center [283, 159] width 111 height 20
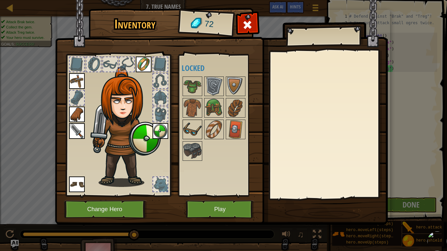
click at [193, 122] on img at bounding box center [192, 129] width 18 height 18
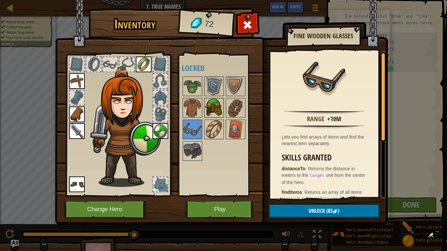
click at [208, 109] on img at bounding box center [214, 108] width 18 height 18
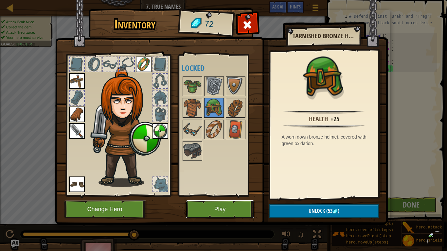
click at [241, 216] on button "Play" at bounding box center [220, 210] width 68 height 18
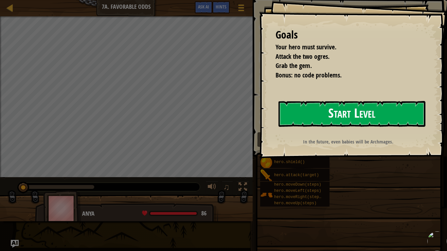
click at [347, 109] on button "Start Level" at bounding box center [351, 114] width 147 height 26
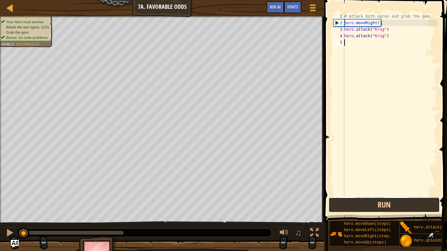
click at [352, 201] on button "Run" at bounding box center [384, 205] width 111 height 15
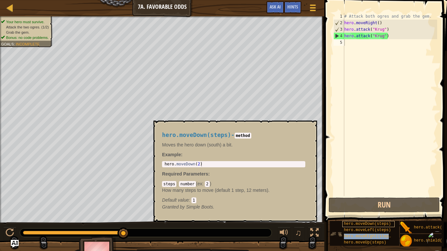
type textarea "hero.moveRight(steps)"
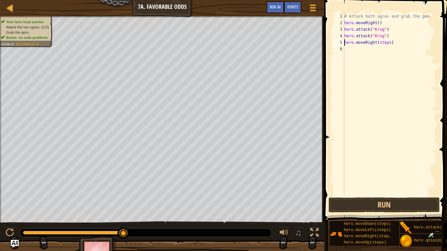
click at [393, 52] on div "# Attack both ogres and grab the gem. hero . moveRight ( ) hero . attack ( "[PE…" at bounding box center [390, 111] width 94 height 196
click at [397, 44] on div "# Attack both ogres and grab the gem. hero . moveRight ( ) hero . attack ( "[PE…" at bounding box center [390, 111] width 94 height 196
click at [423, 206] on button "Run" at bounding box center [384, 205] width 111 height 15
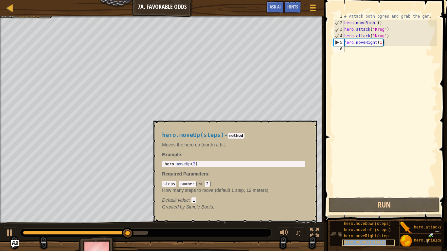
type textarea "hero.moveUp(steps)"
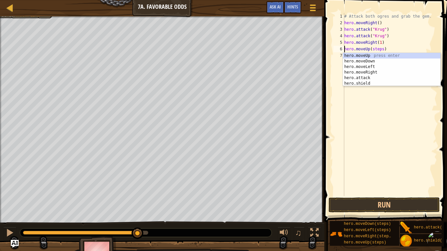
click at [416, 133] on div "# Attack both ogres and grab the gem. hero . moveRight ( ) hero . attack ( "[PE…" at bounding box center [390, 111] width 94 height 196
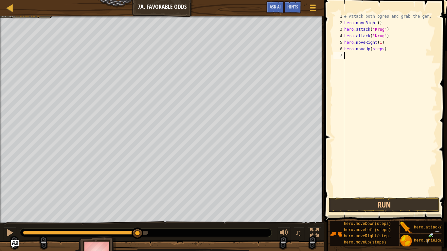
scroll to position [3, 0]
click at [382, 48] on div "# Attack both ogres and grab the gem. hero . moveRight ( ) hero . attack ( "[PE…" at bounding box center [390, 111] width 94 height 196
click at [402, 204] on button "Run" at bounding box center [384, 205] width 111 height 15
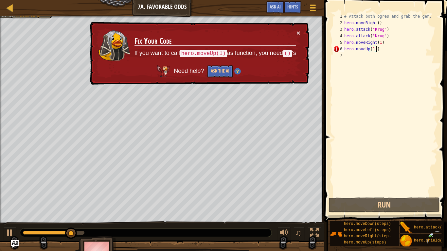
click at [383, 50] on div "# Attack both ogres and grab the gem. hero . moveRight ( ) hero . attack ( "[PE…" at bounding box center [390, 111] width 94 height 196
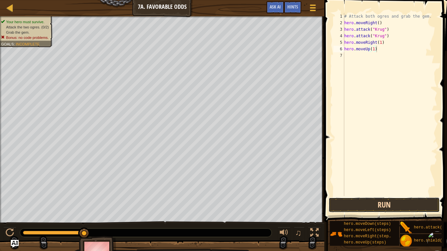
click at [390, 199] on button "Run" at bounding box center [384, 205] width 111 height 15
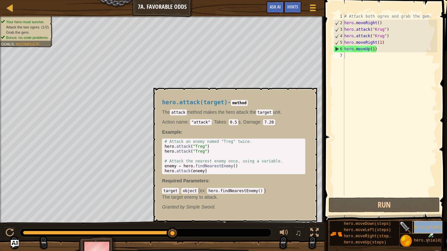
type textarea "hero.attack(target)"
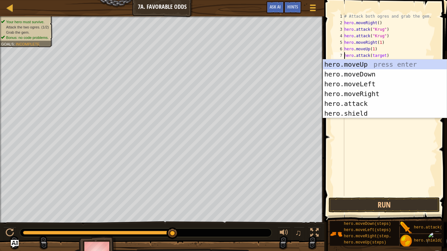
click at [380, 138] on div "# Attack both ogres and grab the gem. hero . moveRight ( ) hero . attack ( "[PE…" at bounding box center [390, 111] width 94 height 196
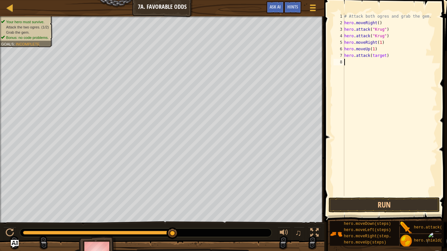
scroll to position [3, 0]
click at [384, 57] on div "# Attack both ogres and grab the gem. hero . moveRight ( ) hero . attack ( "[PE…" at bounding box center [390, 111] width 94 height 196
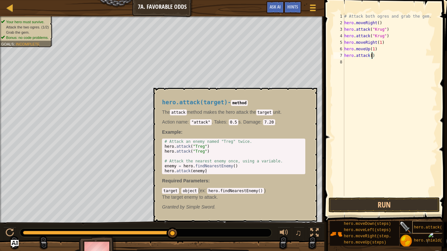
click at [430, 223] on div "hero.attack(target)" at bounding box center [438, 227] width 52 height 12
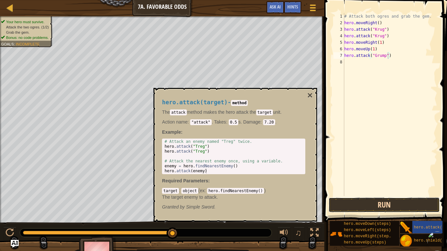
click at [396, 203] on button "Run" at bounding box center [384, 205] width 111 height 15
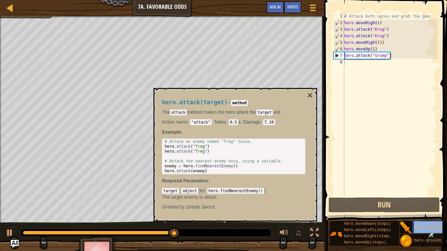
type textarea "hero.attack(target)"
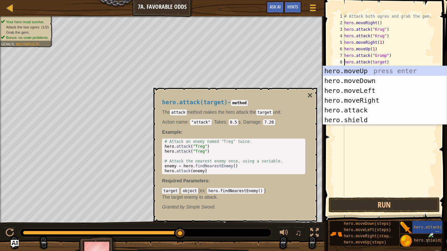
click at [397, 138] on div "# Attack both ogres and grab the gem. hero . moveRight ( ) hero . attack ( "[PE…" at bounding box center [390, 111] width 94 height 196
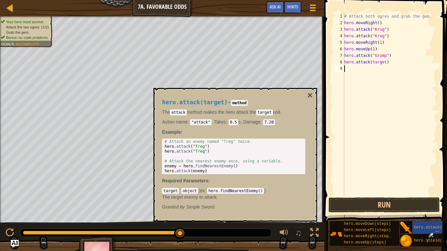
scroll to position [3, 0]
click at [388, 64] on div "# Attack both ogres and grab the gem. hero . moveRight ( ) hero . attack ( "[PE…" at bounding box center [390, 111] width 94 height 196
click at [385, 64] on div "# Attack both ogres and grab the gem. hero . moveRight ( ) hero . attack ( "[PE…" at bounding box center [390, 111] width 94 height 196
drag, startPoint x: 388, startPoint y: 54, endPoint x: 370, endPoint y: 55, distance: 18.3
click at [370, 55] on div "# Attack both ogres and grab the gem. hero . moveRight ( ) hero . attack ( "[PE…" at bounding box center [390, 111] width 94 height 196
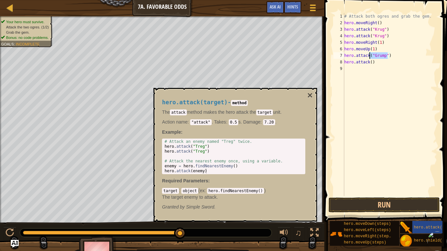
type textarea "hero.attack()"
type textarea "hero.attack)("Grump""
click at [393, 83] on div "# Attack both ogres and grab the gem. hero . moveRight ( ) hero . attack ( "[PE…" at bounding box center [390, 111] width 94 height 196
click at [372, 57] on div "# Attack both ogres and grab the gem. hero . moveRight ( ) hero . attack ( "[PE…" at bounding box center [390, 111] width 94 height 196
click at [375, 57] on div "# Attack both ogres and grab the gem. hero . moveRight ( ) hero . attack ( "[PE…" at bounding box center [390, 111] width 94 height 196
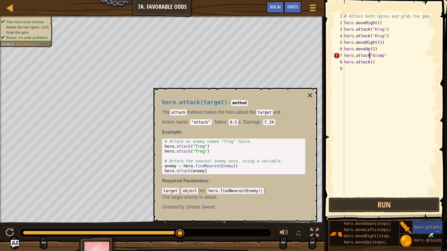
scroll to position [3, 4]
click at [389, 55] on div "# Attack both ogres and grab the gem. hero . moveRight ( ) hero . attack ( "[PE…" at bounding box center [390, 111] width 94 height 196
click at [377, 64] on div "# Attack both ogres and grab the gem. hero . moveRight ( ) hero . attack ( "[PE…" at bounding box center [390, 111] width 94 height 196
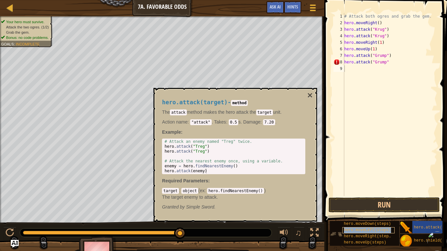
type textarea "hero.moveLeft(steps)"
click at [398, 132] on div "# Attack both ogres and grab the gem. hero . moveRight ( ) hero . attack ( "[PE…" at bounding box center [391, 111] width 92 height 196
click at [396, 71] on div "# Attack both ogres and grab the gem. hero . moveRight ( ) hero . attack ( "[PE…" at bounding box center [391, 111] width 92 height 196
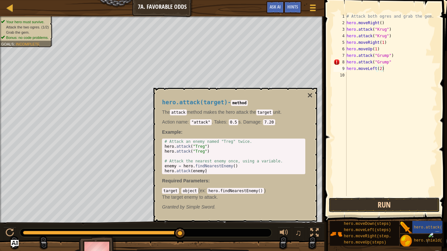
click at [400, 201] on button "Run" at bounding box center [384, 205] width 111 height 15
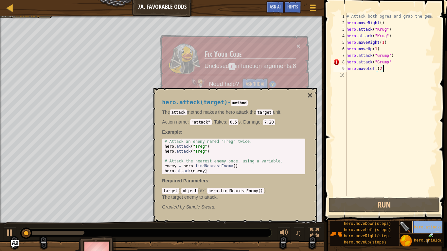
click at [432, 227] on span "hero.attack(target)" at bounding box center [436, 227] width 45 height 5
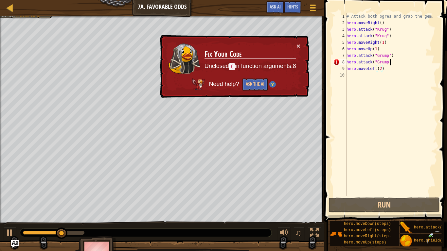
click at [398, 63] on div "# Attack both ogres and grab the gem. hero . moveRight ( ) hero . attack ( "[PE…" at bounding box center [391, 111] width 92 height 196
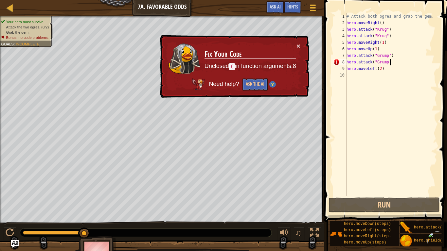
scroll to position [3, 6]
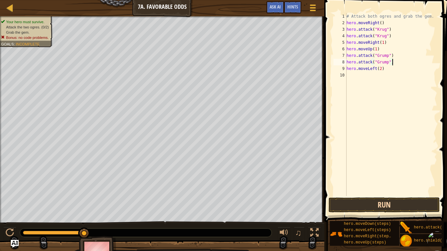
type textarea "hero.attack("Grump")"
click at [414, 203] on button "Run" at bounding box center [384, 205] width 111 height 15
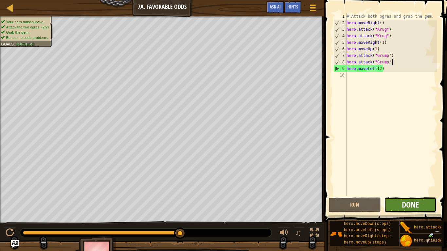
click at [409, 208] on span "Done" at bounding box center [410, 205] width 17 height 10
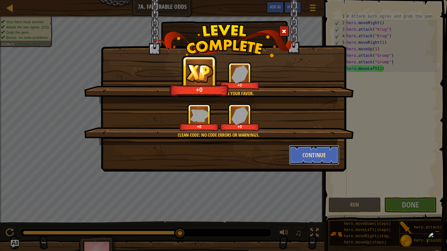
click at [327, 148] on button "Continue" at bounding box center [314, 155] width 51 height 20
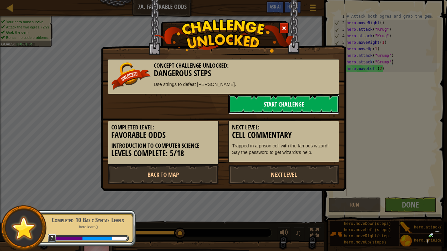
click at [271, 98] on link "Start Challenge" at bounding box center [283, 105] width 111 height 20
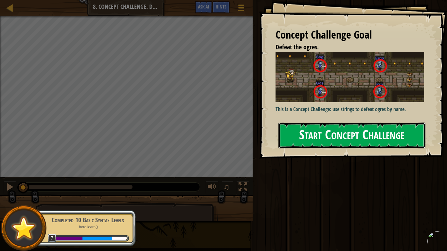
click at [299, 123] on button "Start Concept Challenge" at bounding box center [351, 136] width 147 height 26
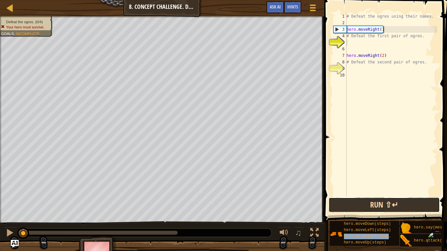
click at [392, 207] on button "Run ⇧↵" at bounding box center [384, 205] width 111 height 15
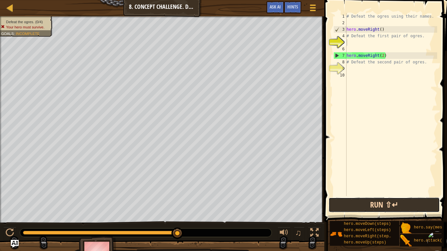
click at [391, 207] on button "Run ⇧↵" at bounding box center [384, 205] width 111 height 15
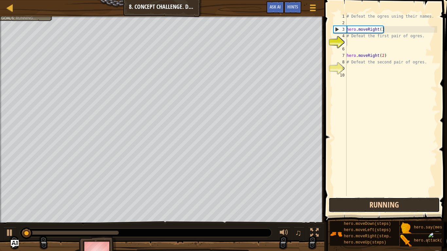
click at [391, 207] on button "Running" at bounding box center [384, 205] width 111 height 15
